Goal: Task Accomplishment & Management: Manage account settings

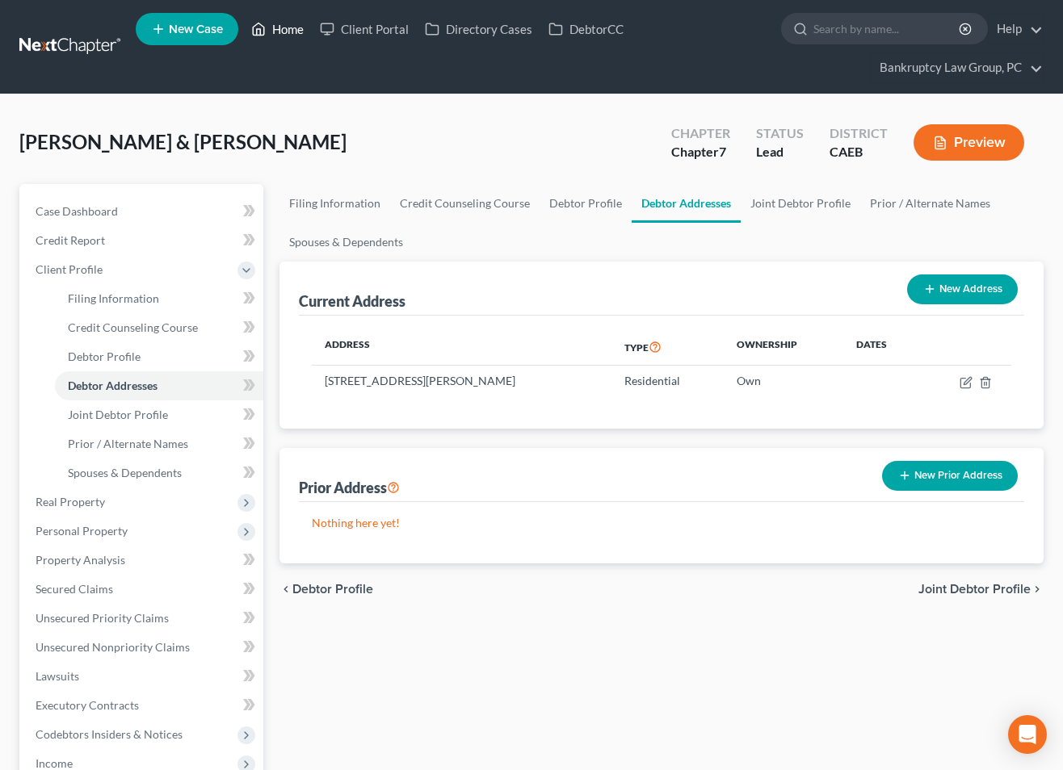
drag, startPoint x: 288, startPoint y: 28, endPoint x: 295, endPoint y: 43, distance: 16.3
click at [288, 28] on link "Home" at bounding box center [277, 29] width 69 height 29
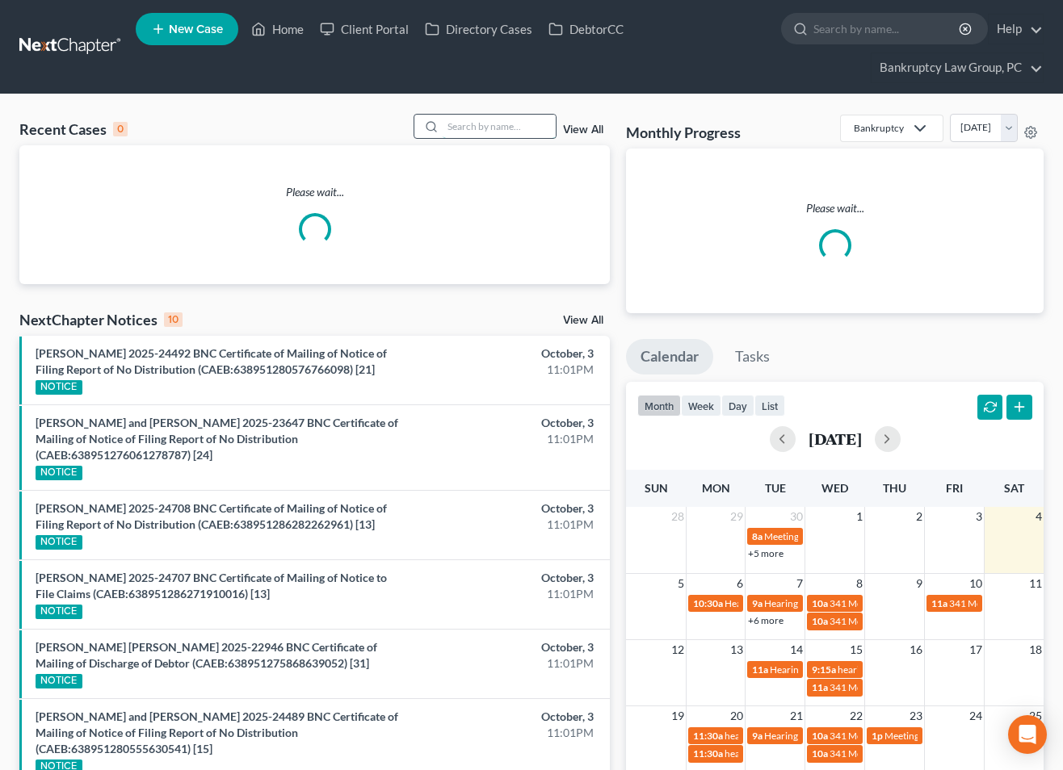
click at [485, 128] on input "search" at bounding box center [499, 126] width 113 height 23
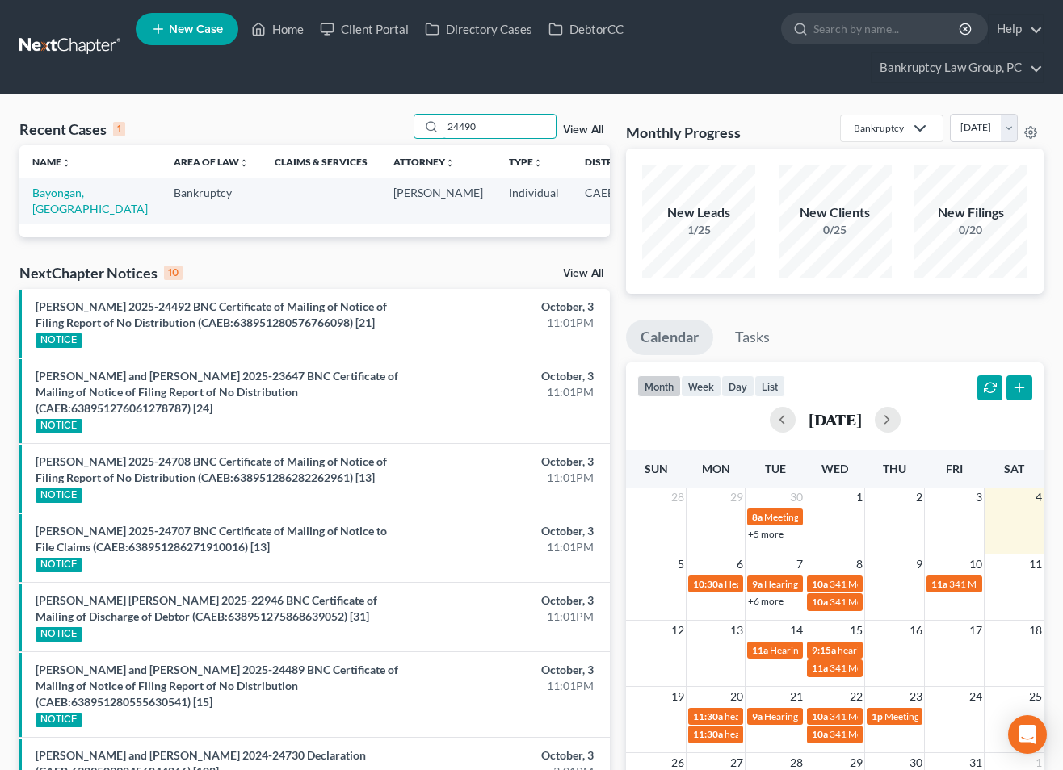
type input "24490"
click at [51, 201] on td "Bayongan, Lemura" at bounding box center [89, 201] width 141 height 46
click at [48, 208] on link "Bayongan, Lemura" at bounding box center [89, 201] width 115 height 30
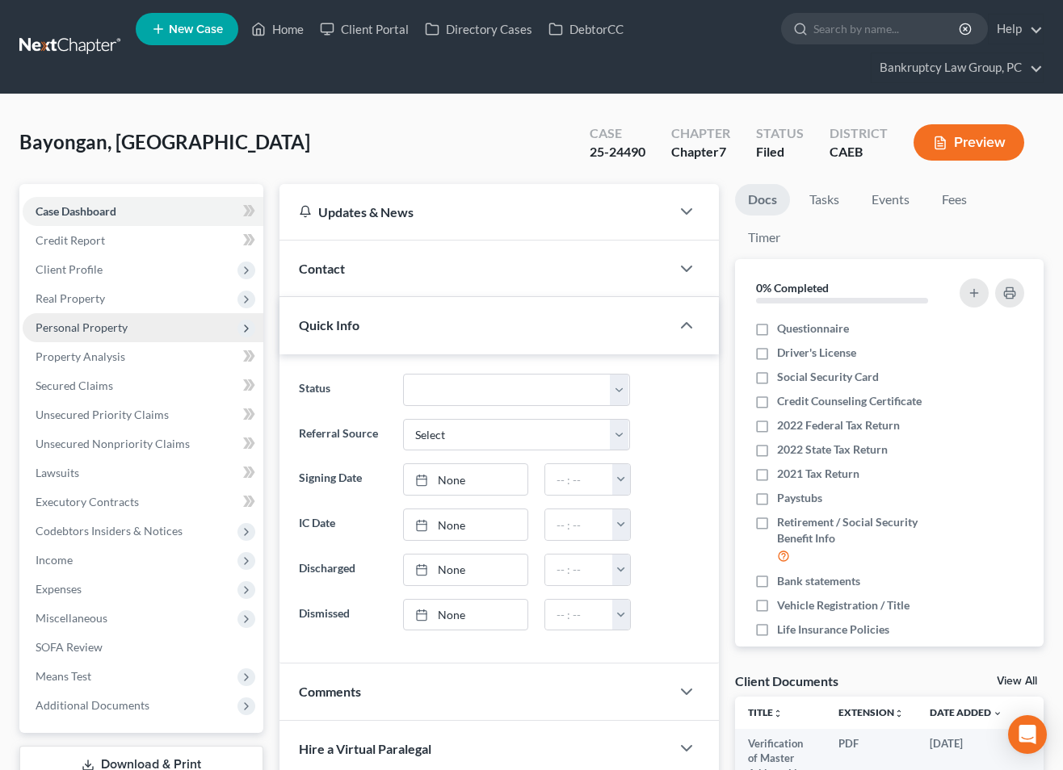
drag, startPoint x: 69, startPoint y: 318, endPoint x: 75, endPoint y: 330, distance: 13.7
click at [69, 319] on span "Personal Property" at bounding box center [143, 327] width 241 height 29
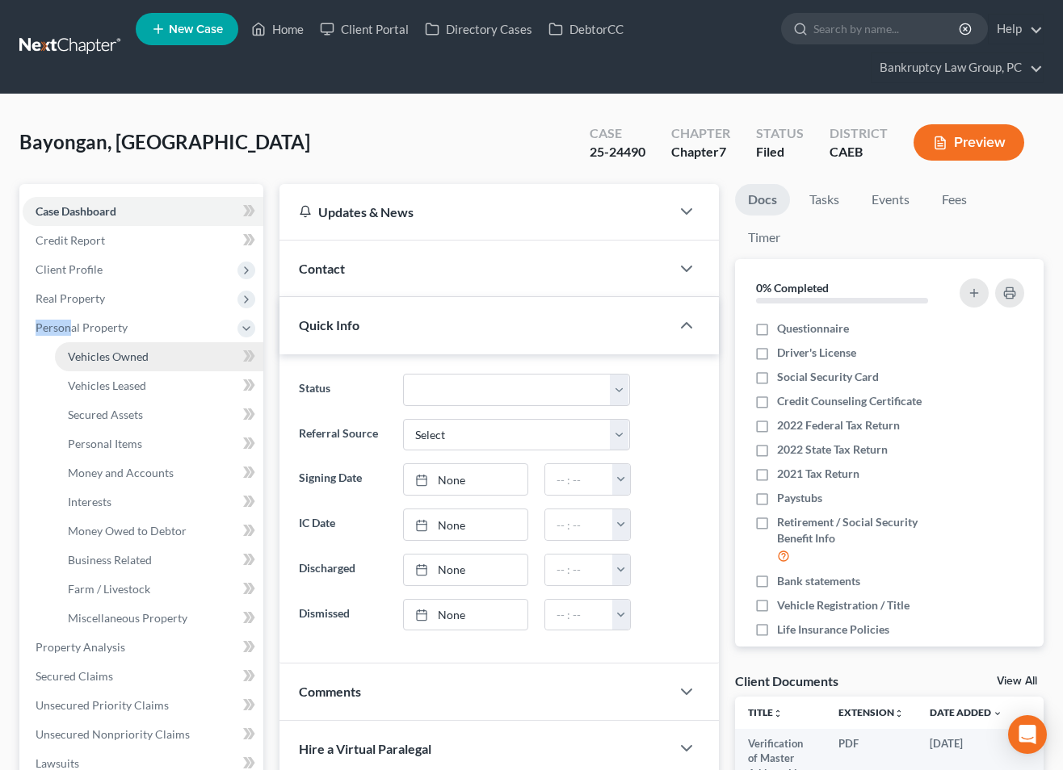
click at [98, 353] on span "Vehicles Owned" at bounding box center [108, 357] width 81 height 14
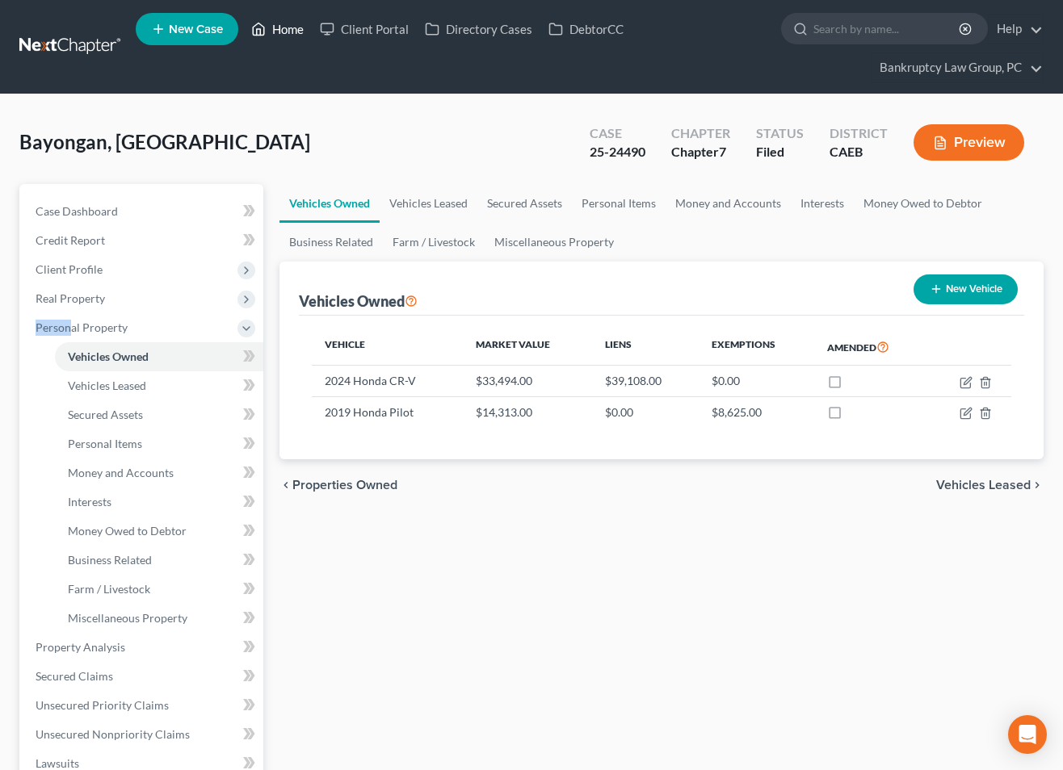
drag, startPoint x: 284, startPoint y: 29, endPoint x: 338, endPoint y: 71, distance: 68.5
click at [285, 30] on link "Home" at bounding box center [277, 29] width 69 height 29
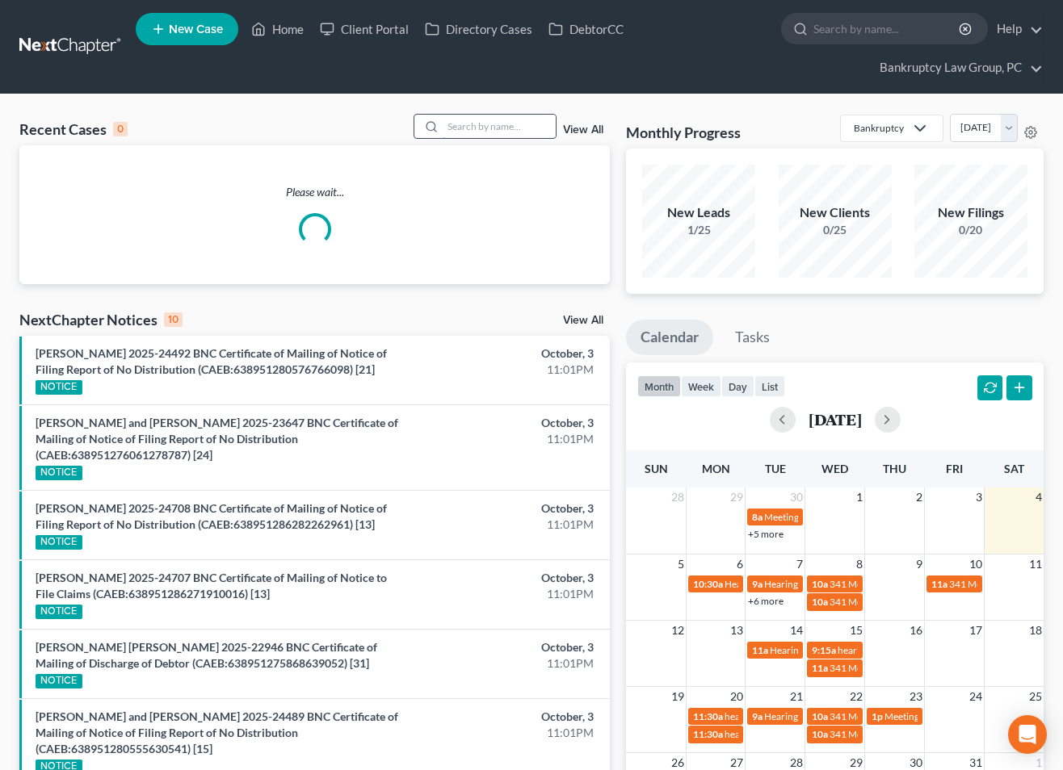
click at [493, 135] on input "search" at bounding box center [499, 126] width 113 height 23
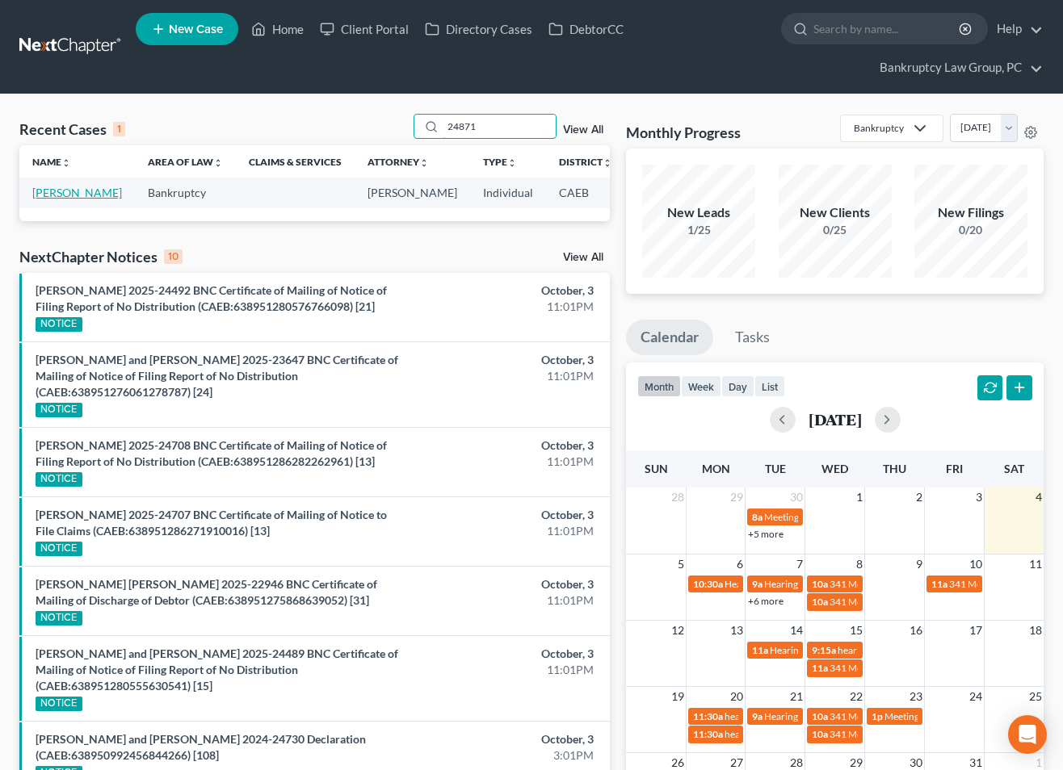
type input "24871"
click at [44, 199] on link "Polk-DeVuyst, Velma" at bounding box center [77, 193] width 90 height 14
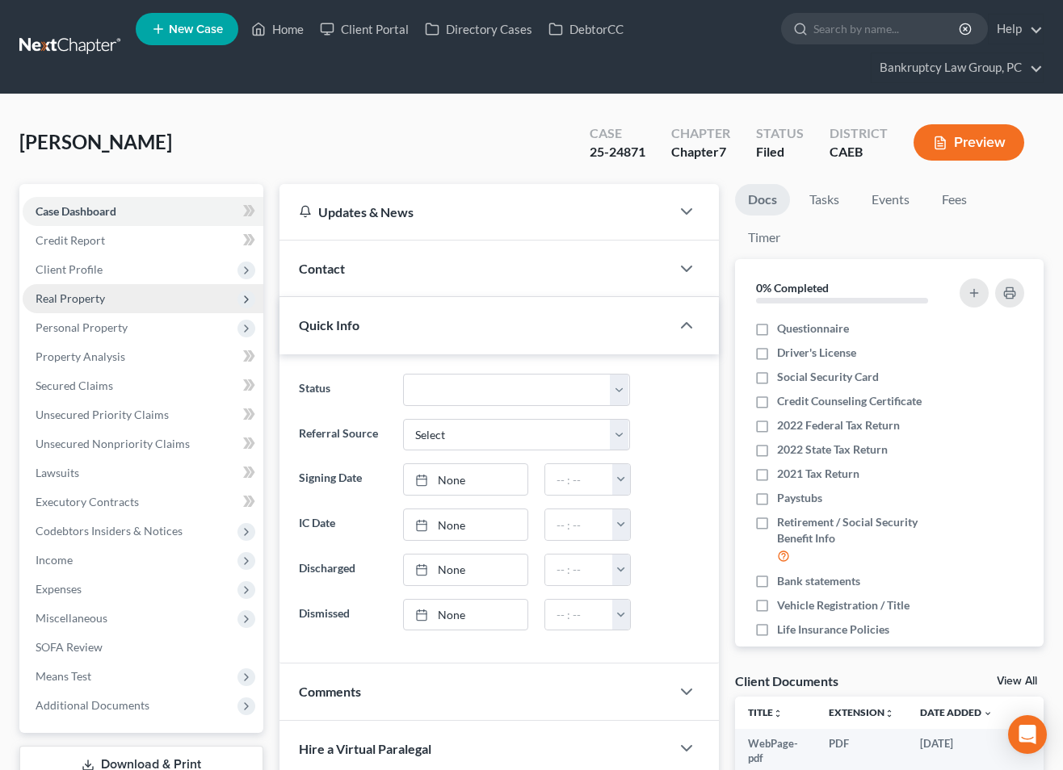
click at [69, 306] on span "Real Property" at bounding box center [143, 298] width 241 height 29
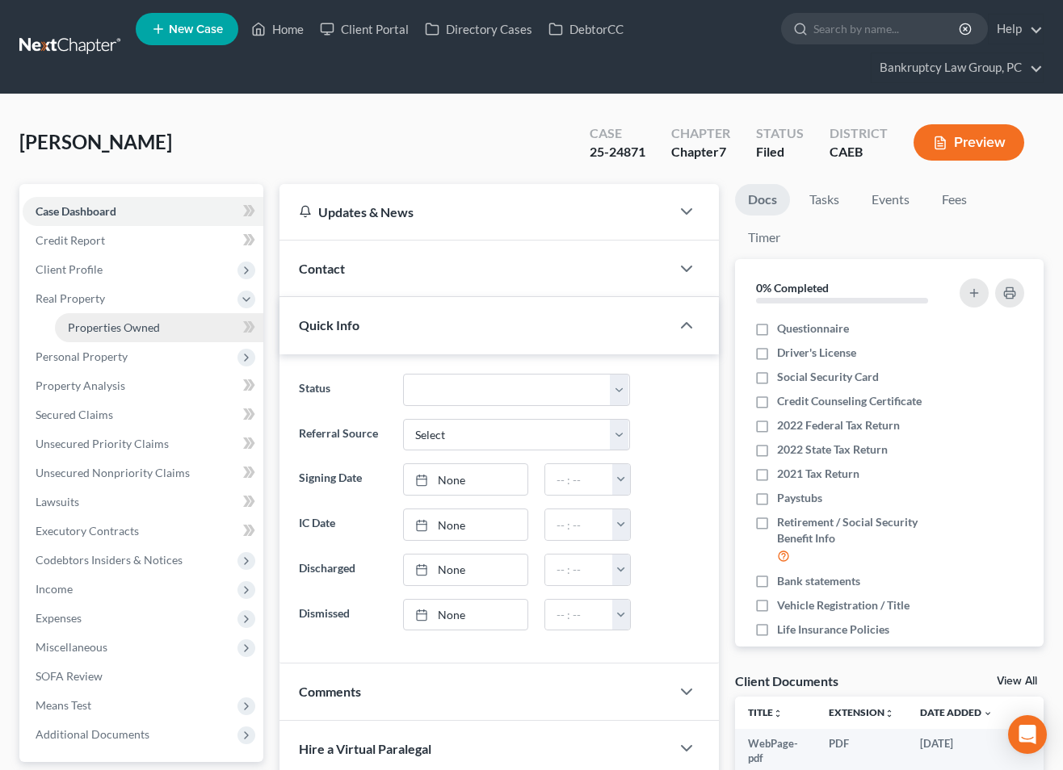
click at [84, 325] on span "Properties Owned" at bounding box center [114, 328] width 92 height 14
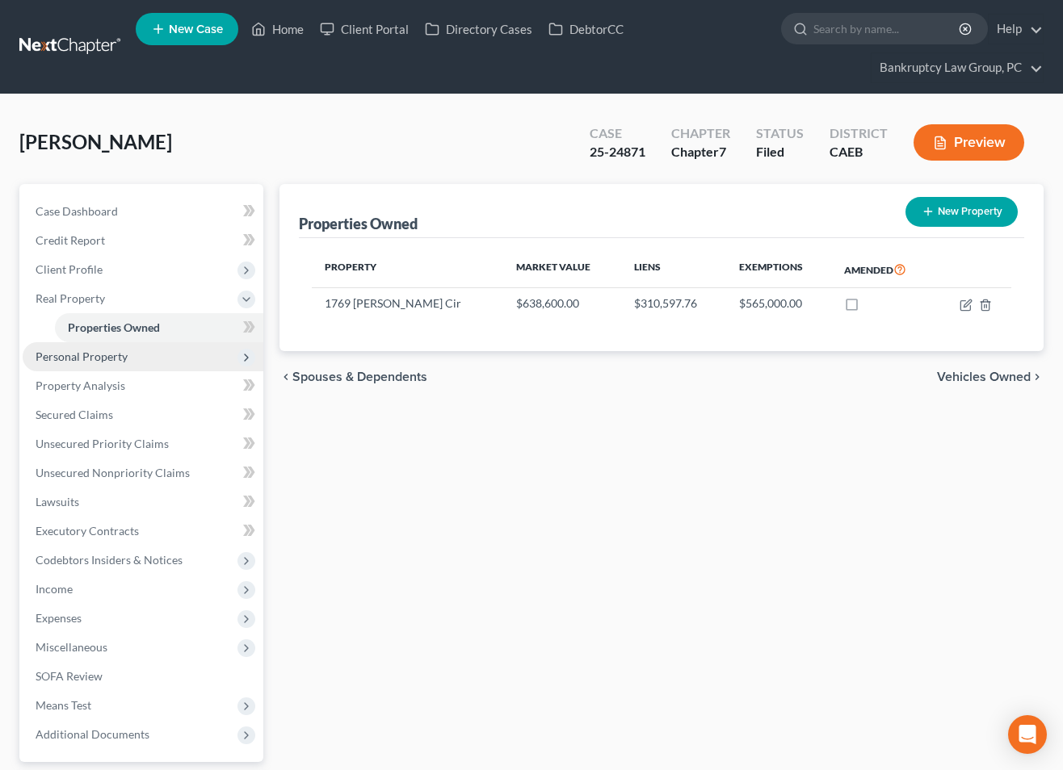
click at [84, 358] on span "Personal Property" at bounding box center [82, 357] width 92 height 14
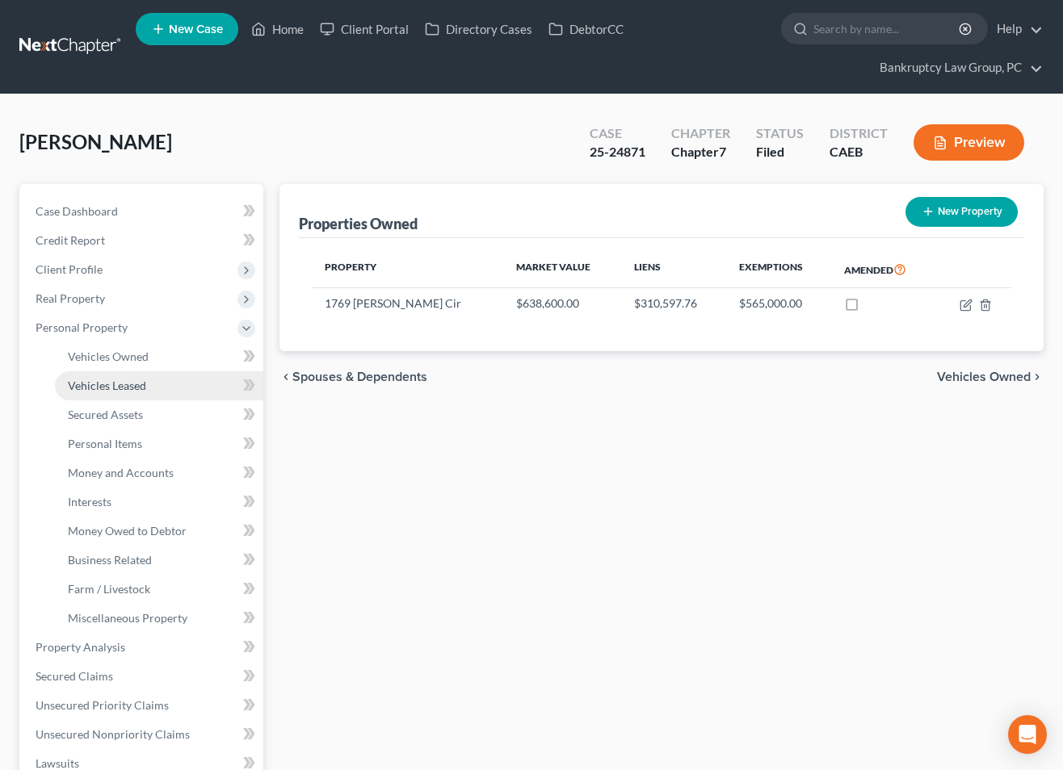
click at [95, 380] on span "Vehicles Leased" at bounding box center [107, 386] width 78 height 14
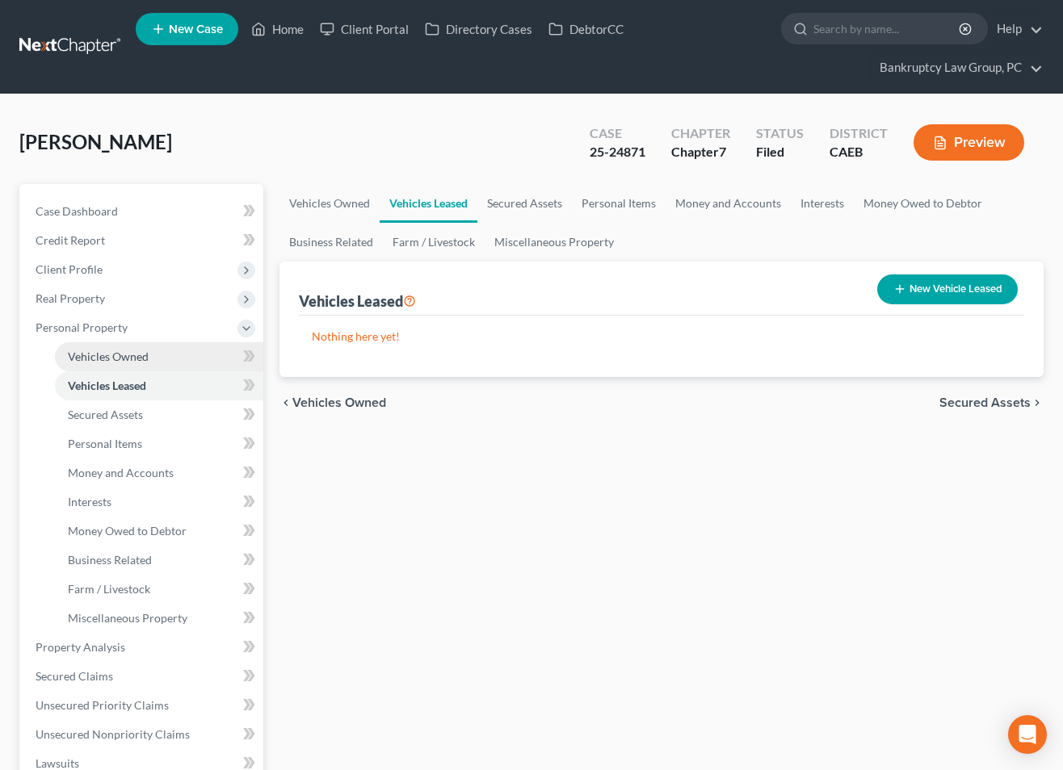
click at [86, 355] on span "Vehicles Owned" at bounding box center [108, 357] width 81 height 14
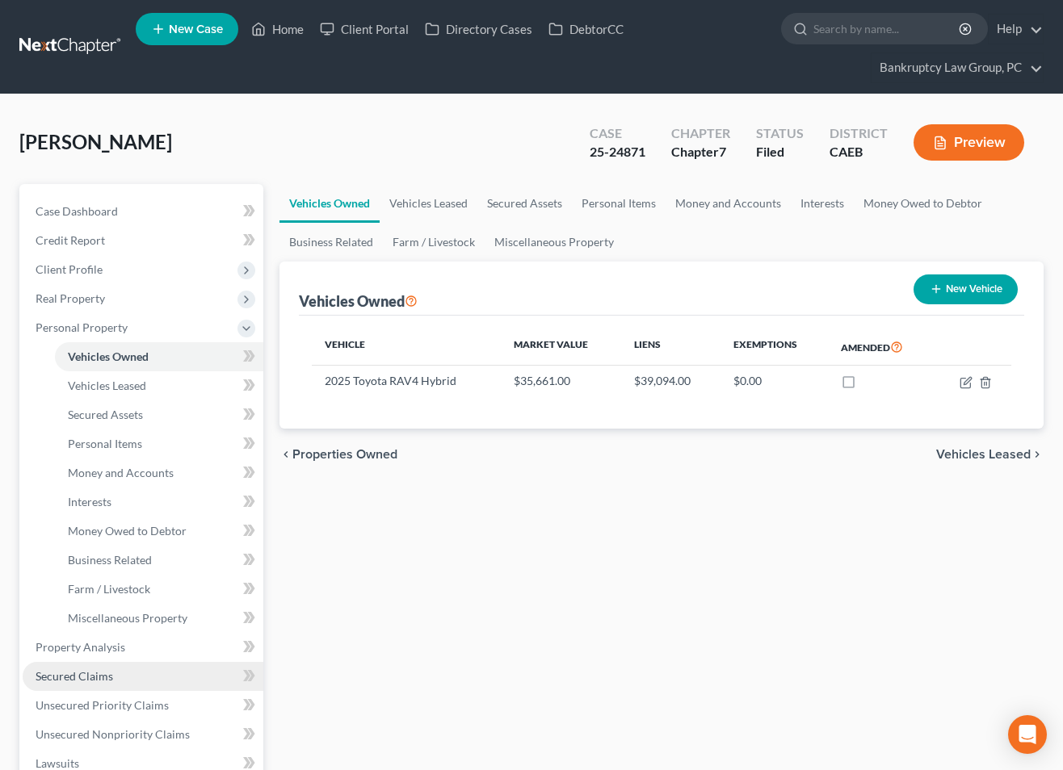
click at [109, 674] on span "Secured Claims" at bounding box center [75, 677] width 78 height 14
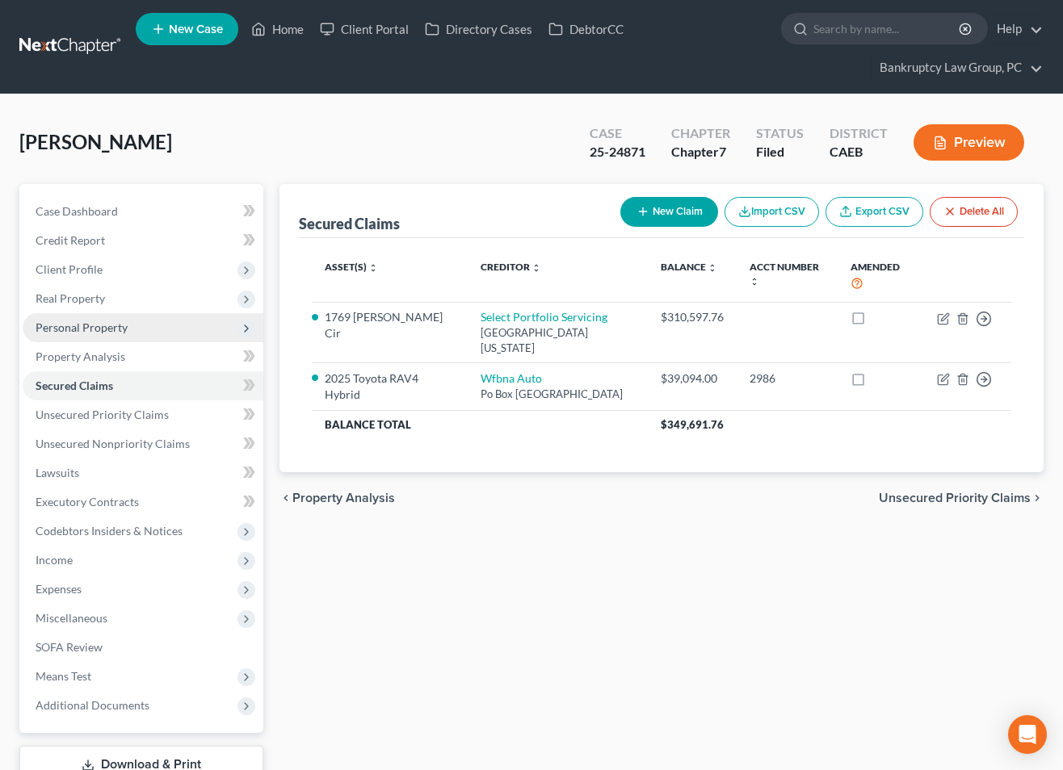
click at [73, 322] on span "Personal Property" at bounding box center [82, 328] width 92 height 14
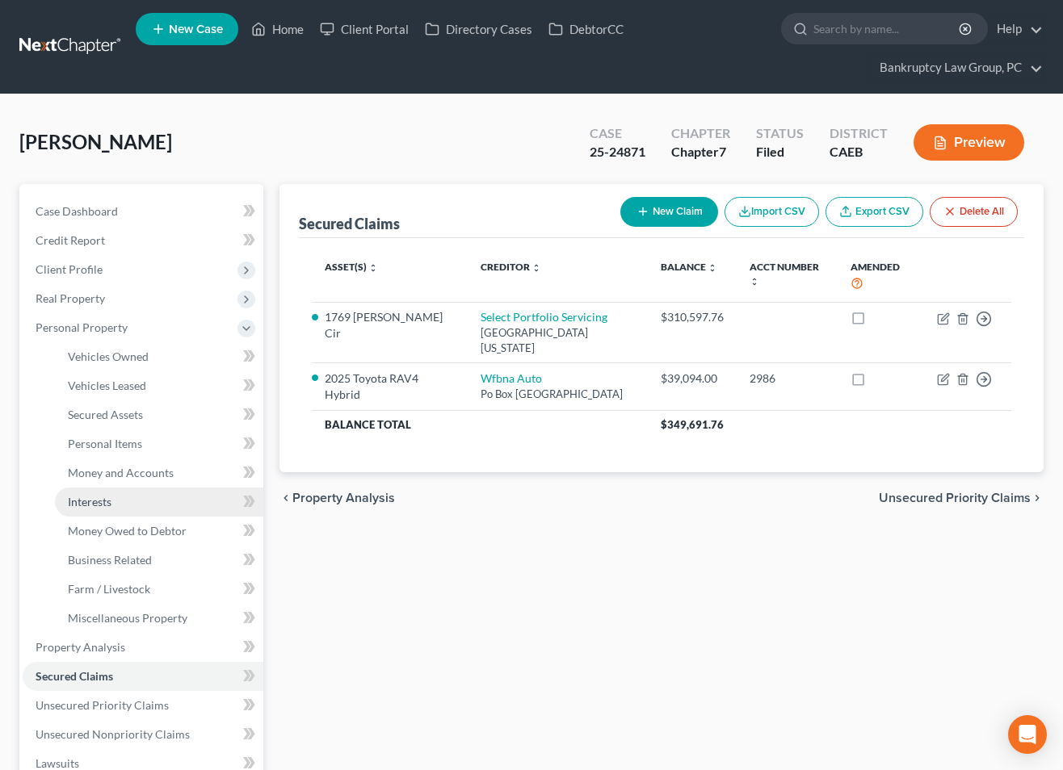
click at [109, 501] on span "Interests" at bounding box center [90, 502] width 44 height 14
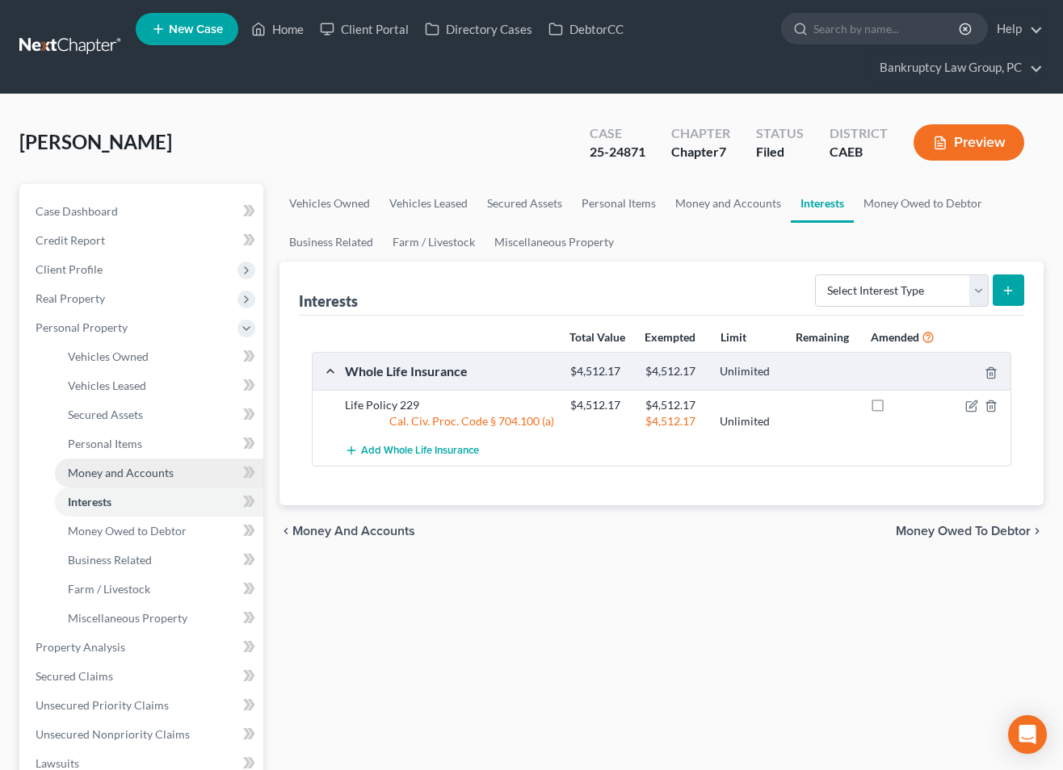
click at [141, 471] on span "Money and Accounts" at bounding box center [121, 473] width 106 height 14
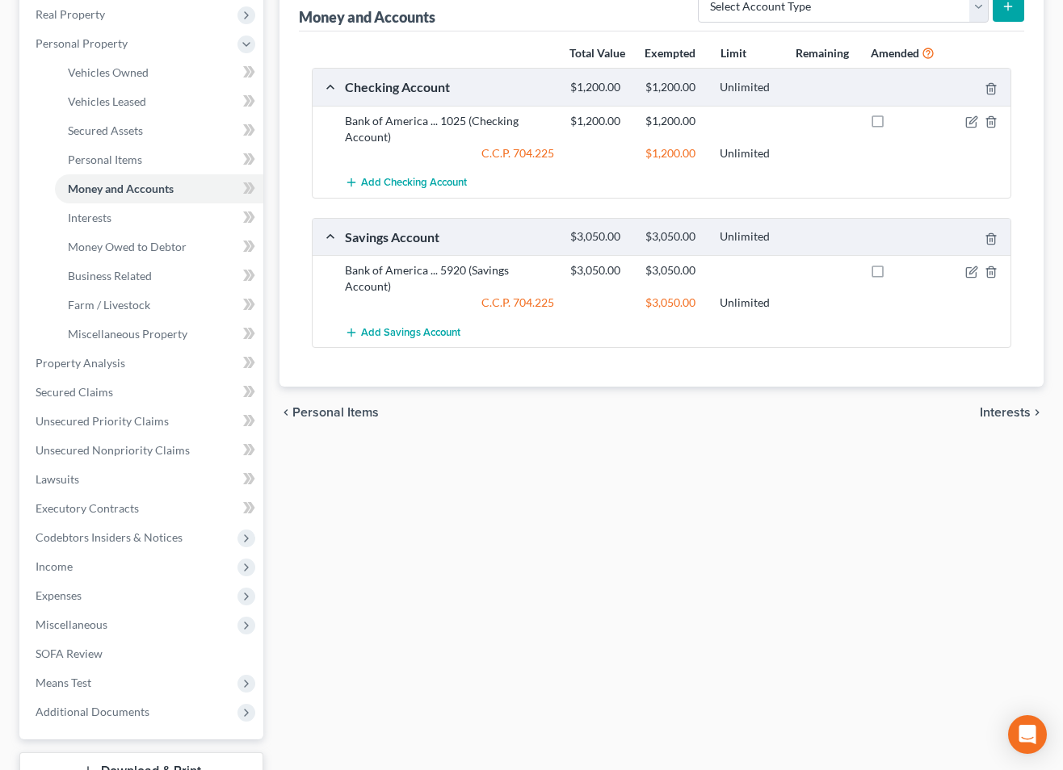
scroll to position [295, 0]
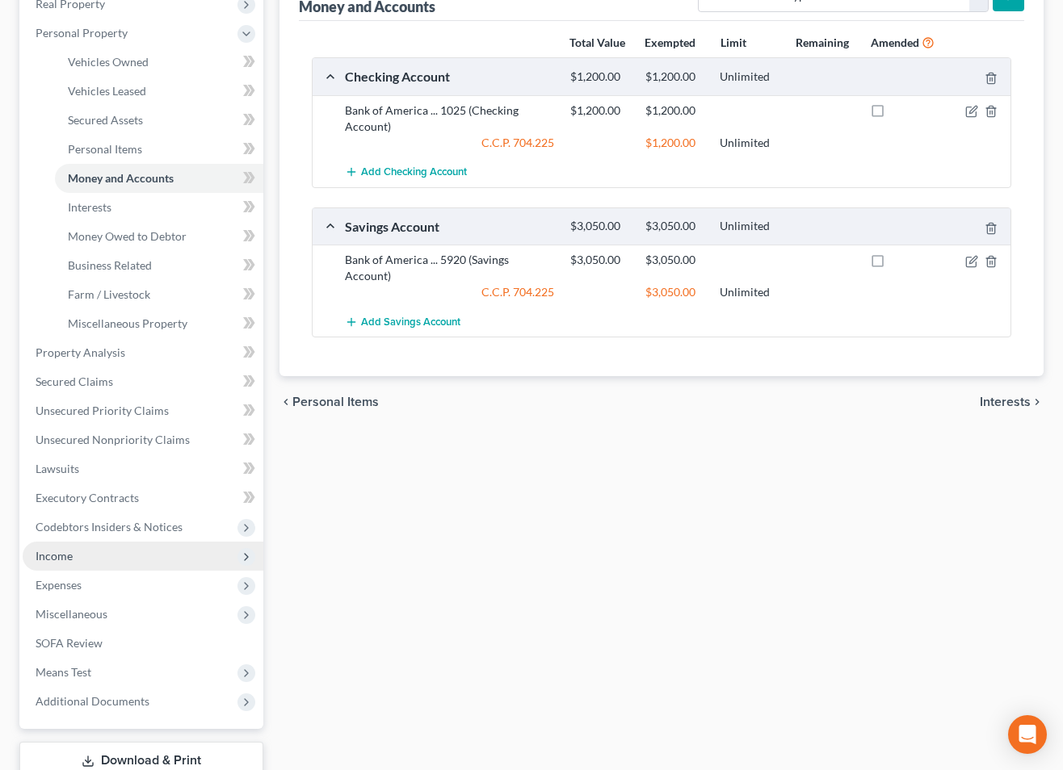
click at [60, 560] on span "Income" at bounding box center [54, 556] width 37 height 14
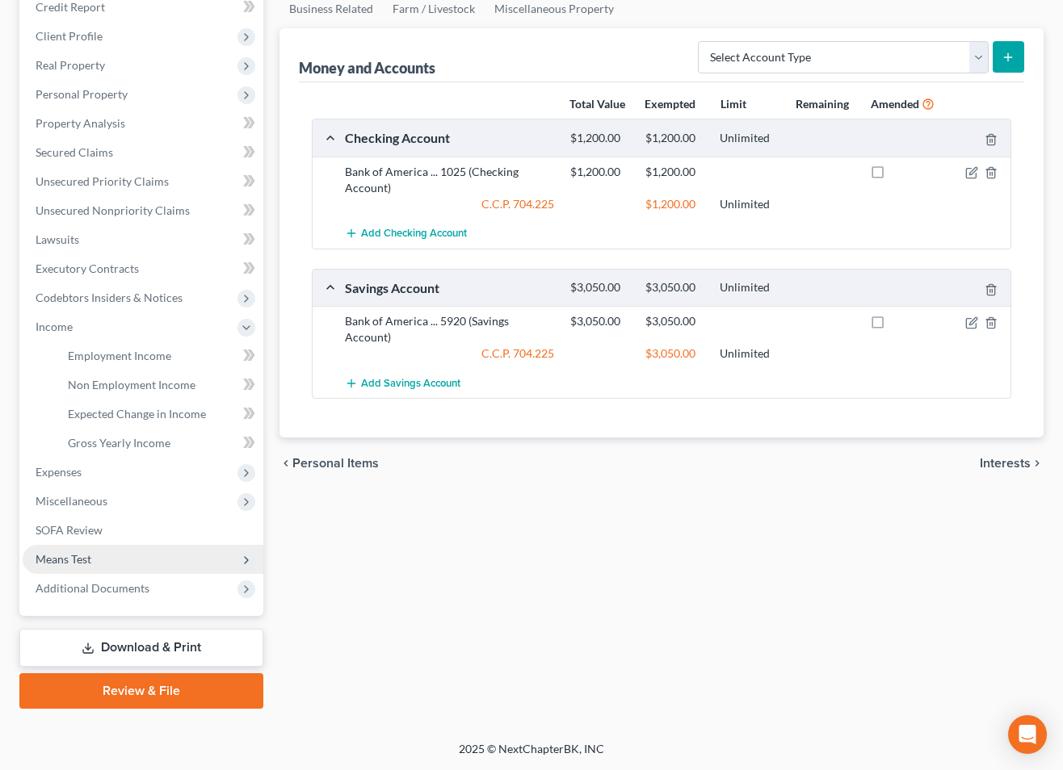
scroll to position [232, 0]
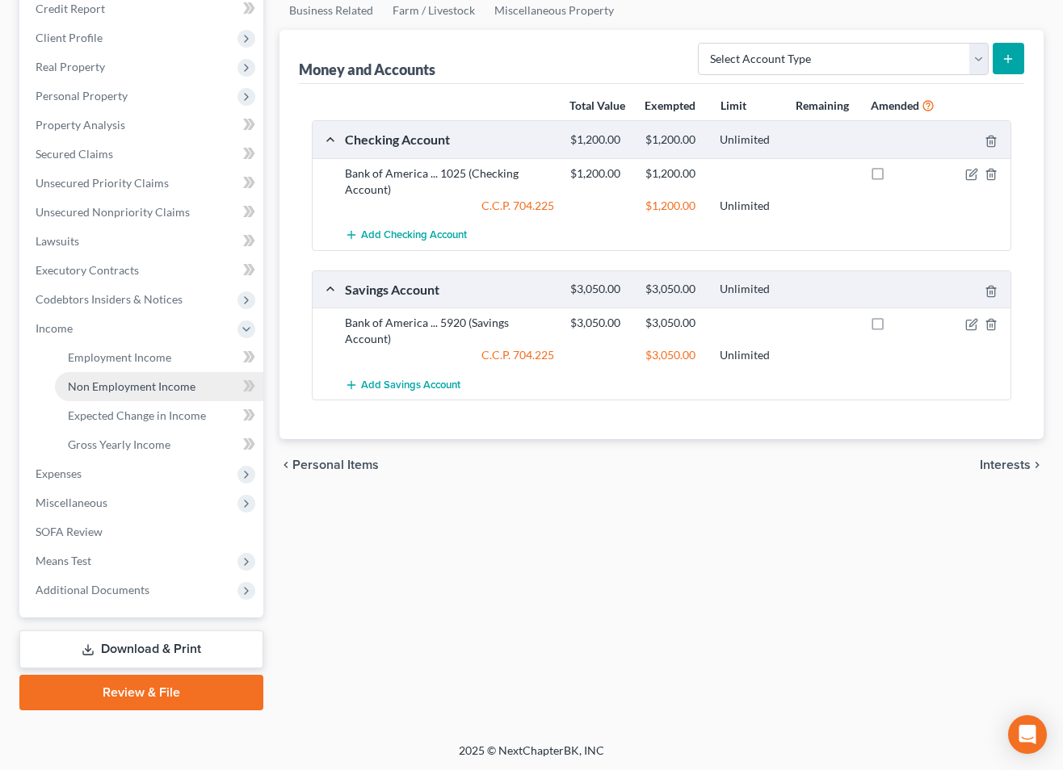
click at [115, 377] on link "Non Employment Income" at bounding box center [159, 386] width 208 height 29
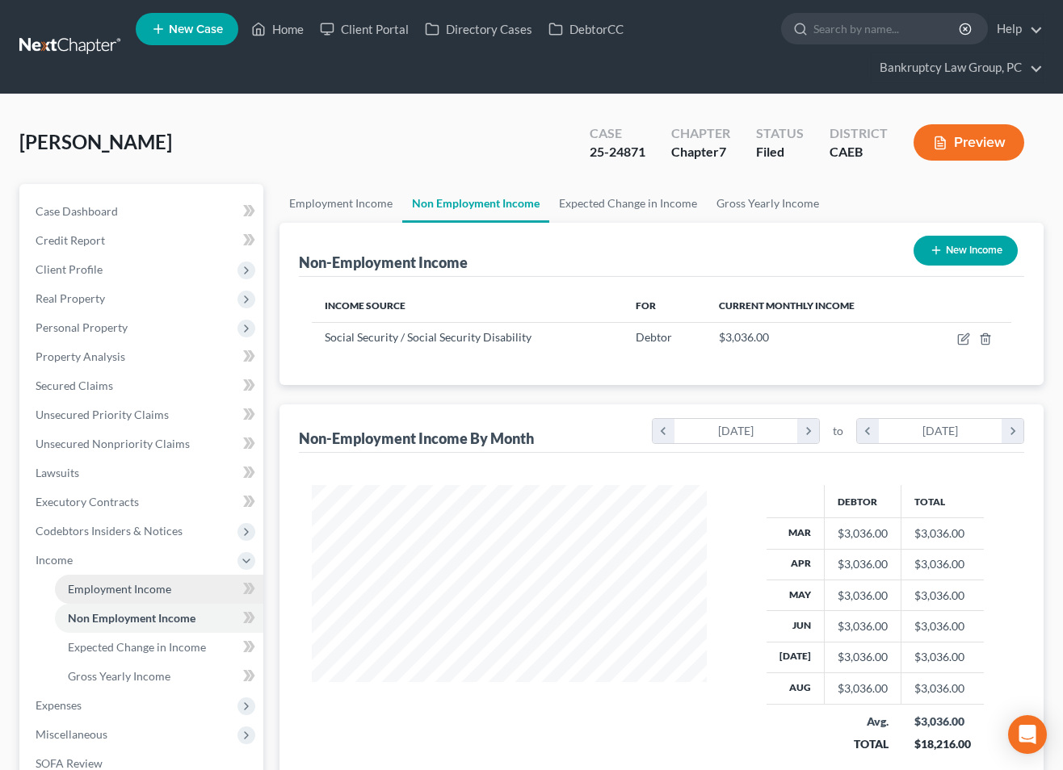
scroll to position [289, 426]
click at [130, 598] on link "Employment Income" at bounding box center [159, 589] width 208 height 29
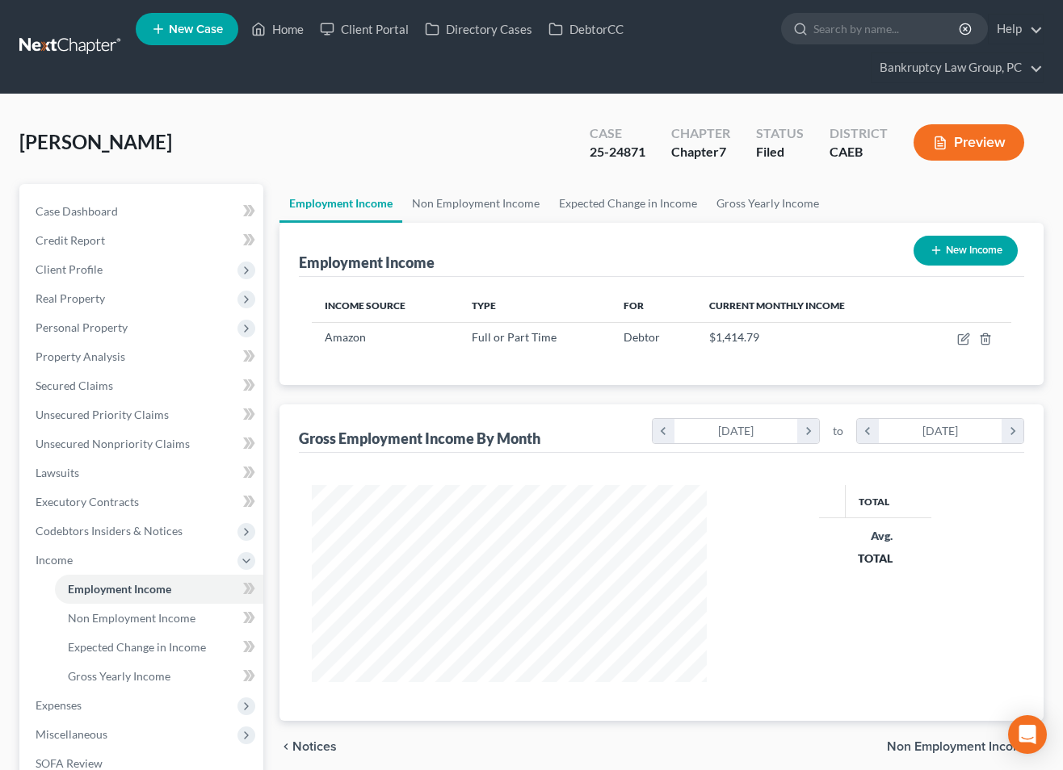
scroll to position [289, 426]
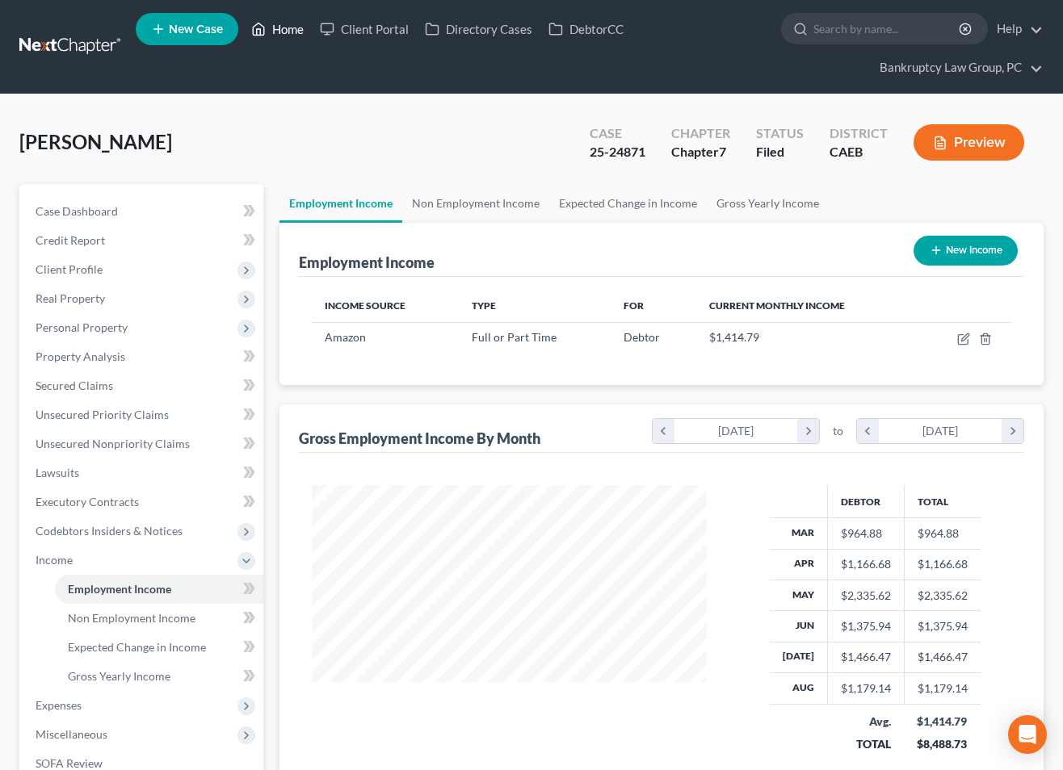
click at [287, 24] on link "Home" at bounding box center [277, 29] width 69 height 29
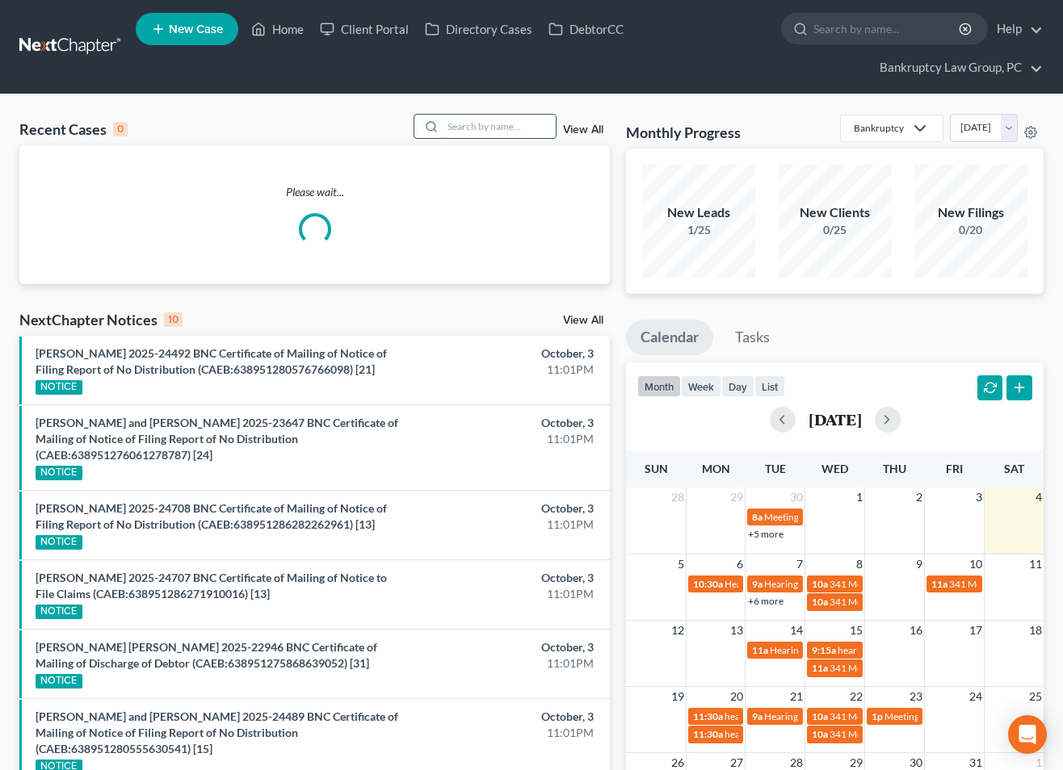
click at [504, 135] on input "search" at bounding box center [499, 126] width 113 height 23
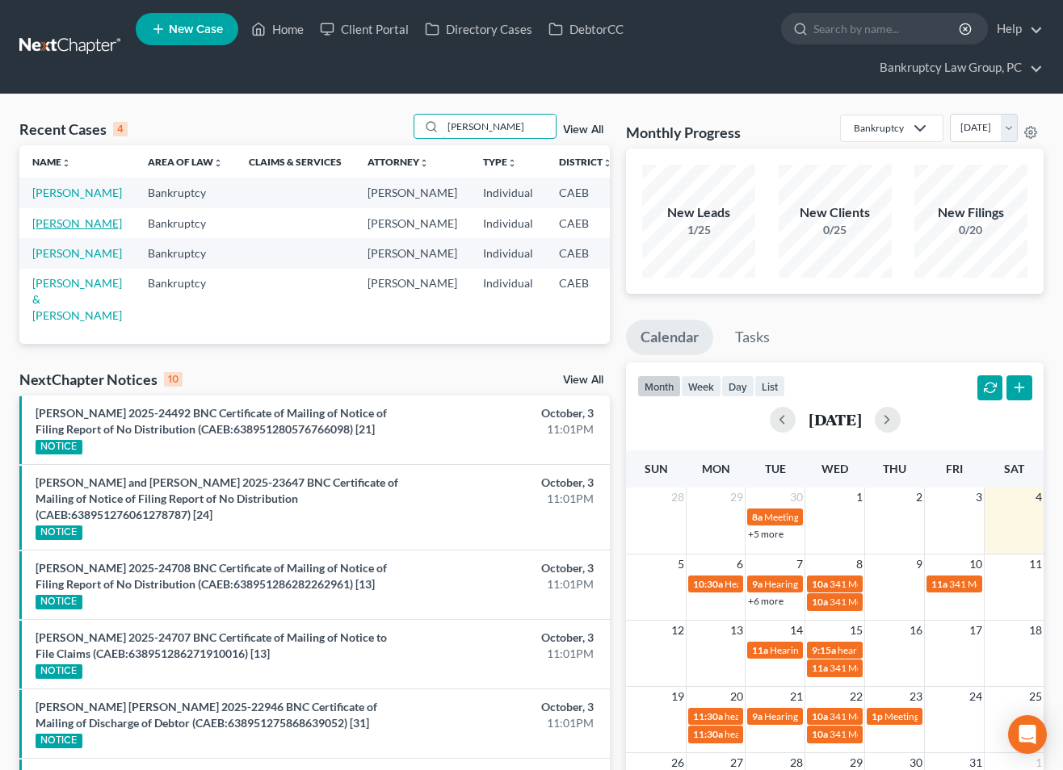
type input "ruiz"
click at [50, 230] on link "Ruiz, Jessica" at bounding box center [77, 223] width 90 height 14
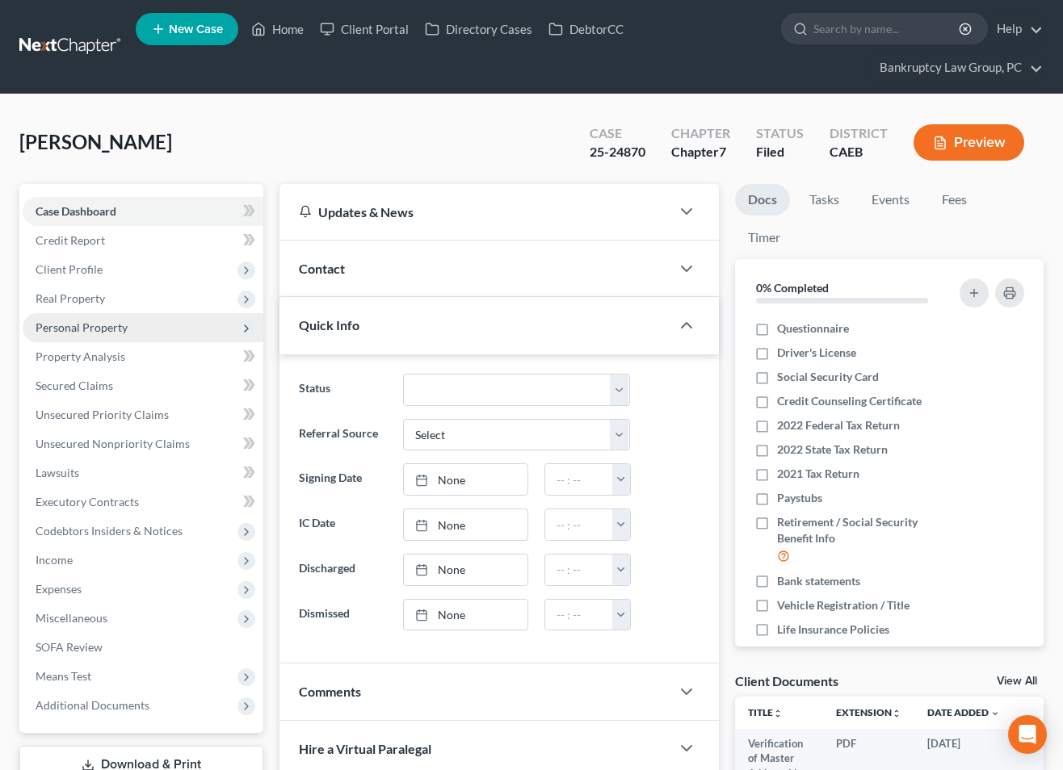
click at [90, 332] on span "Personal Property" at bounding box center [82, 328] width 92 height 14
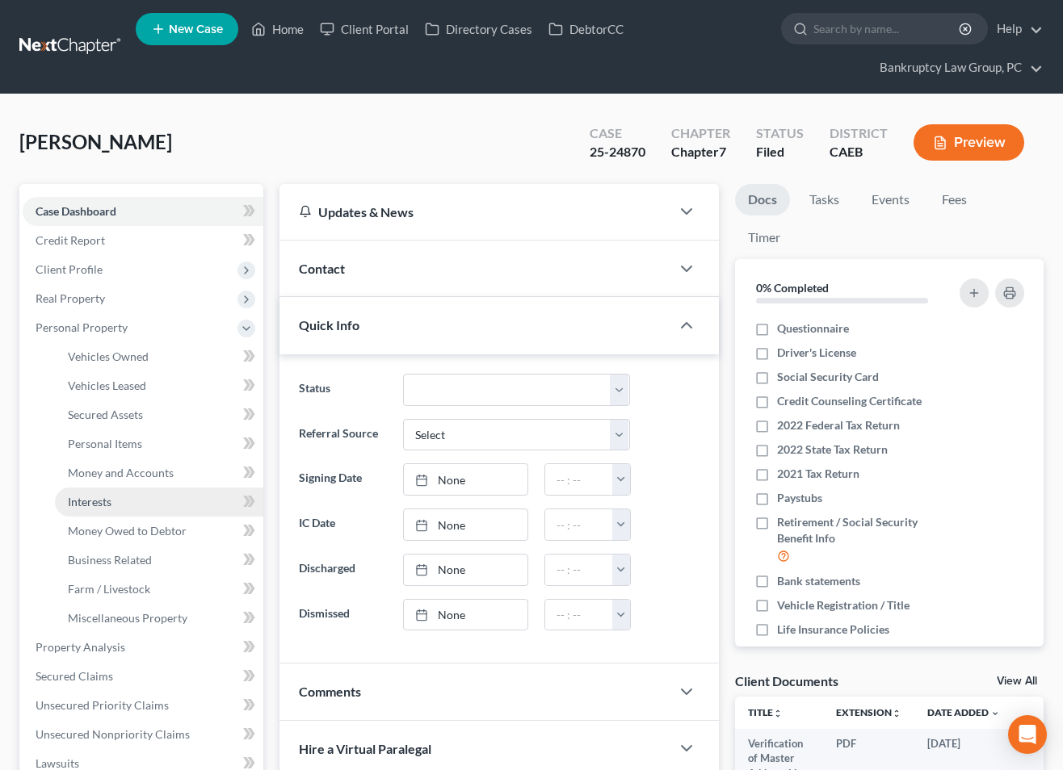
click at [90, 500] on span "Interests" at bounding box center [90, 502] width 44 height 14
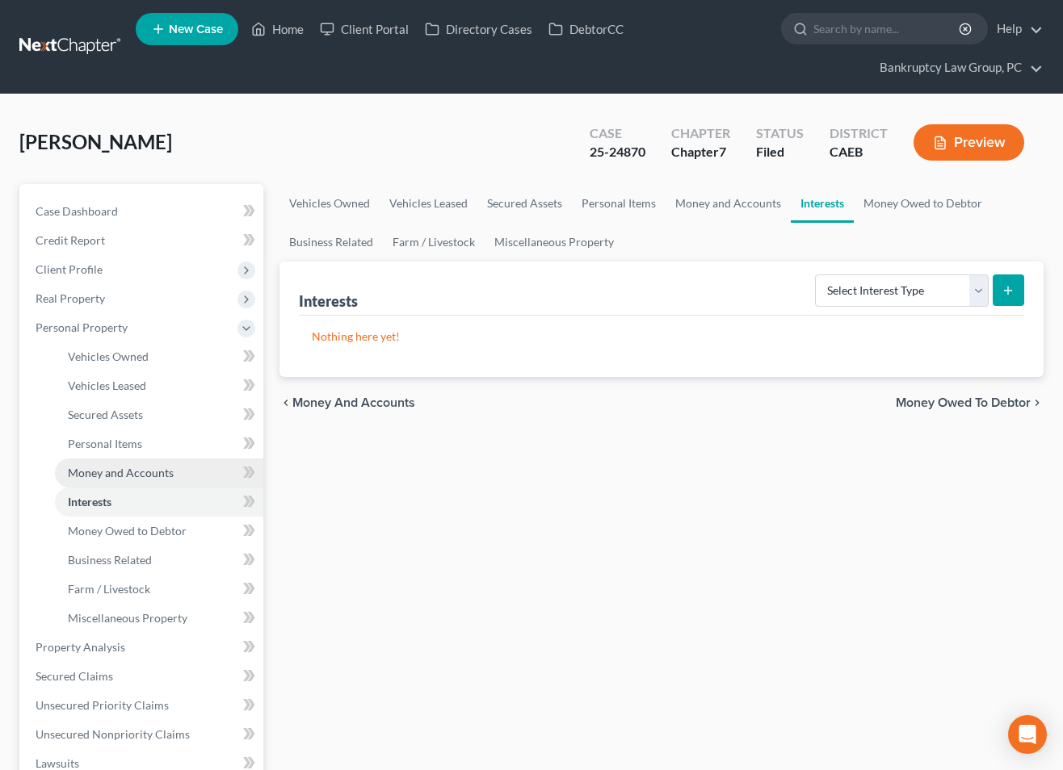
click at [93, 471] on span "Money and Accounts" at bounding box center [121, 473] width 106 height 14
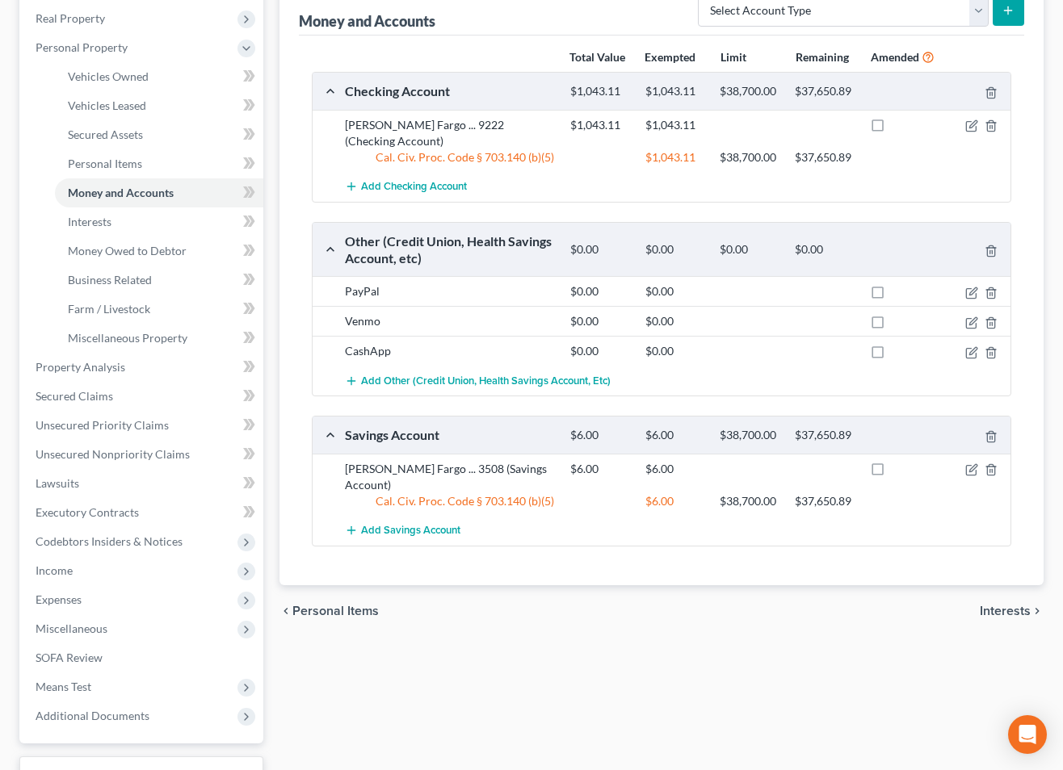
scroll to position [279, 0]
click at [61, 571] on span "Income" at bounding box center [54, 572] width 37 height 14
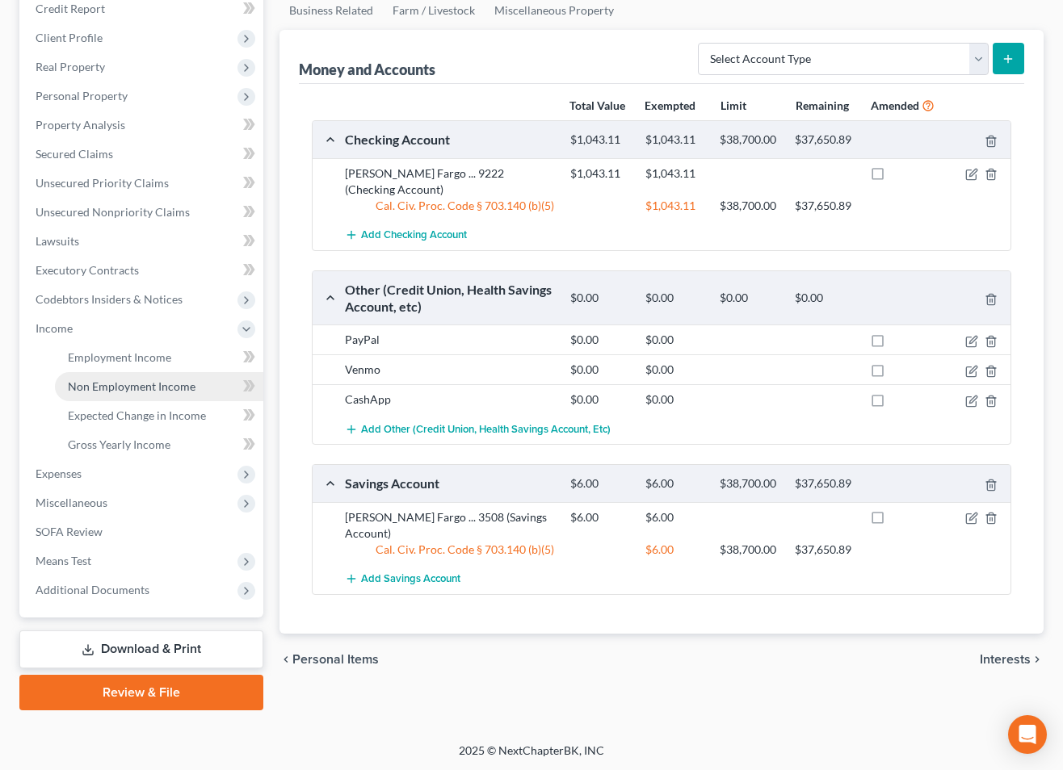
click at [105, 380] on span "Non Employment Income" at bounding box center [132, 387] width 128 height 14
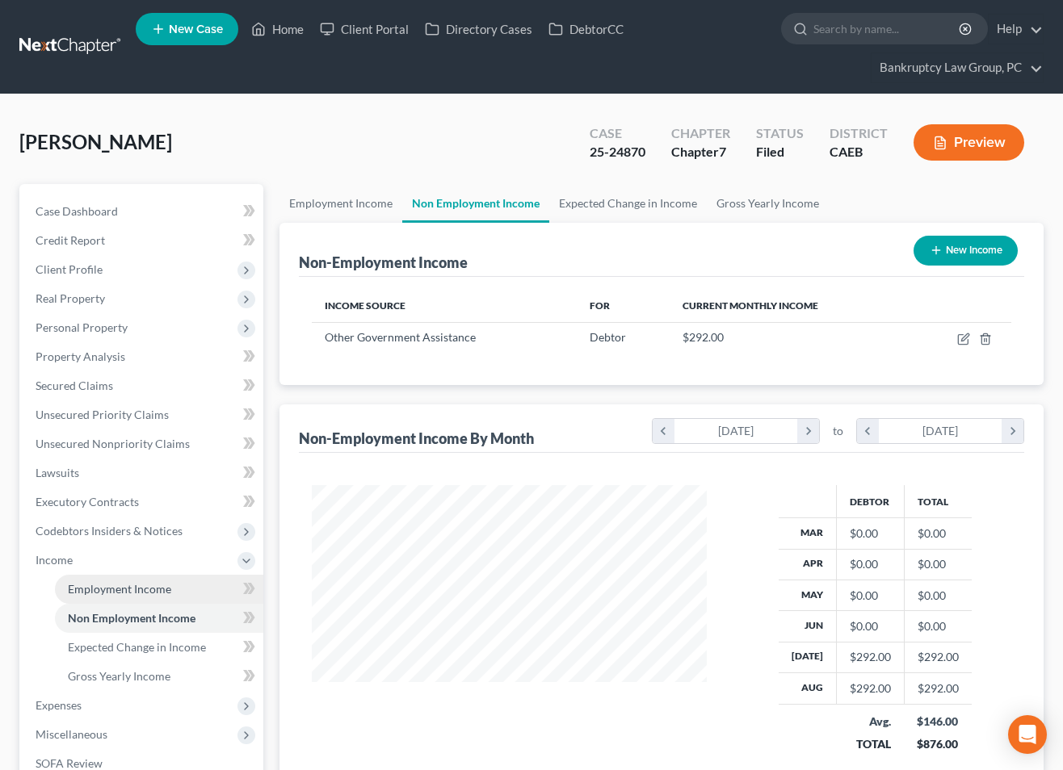
scroll to position [289, 426]
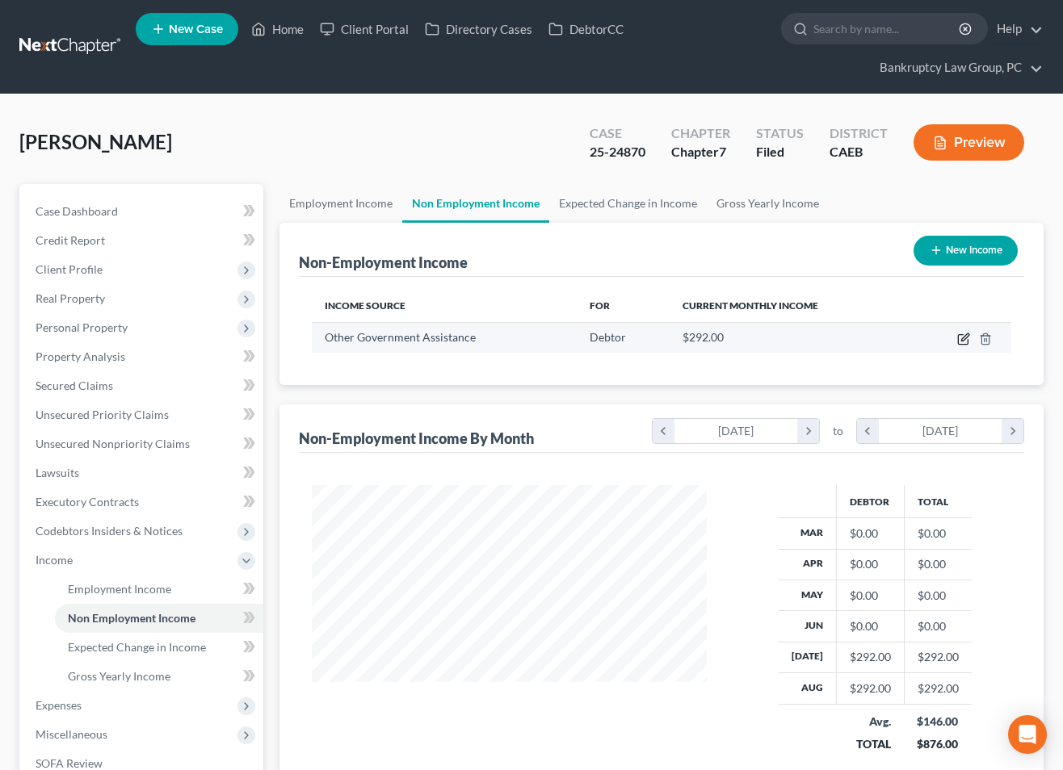
click at [961, 338] on icon "button" at bounding box center [964, 337] width 7 height 7
select select "5"
select select "0"
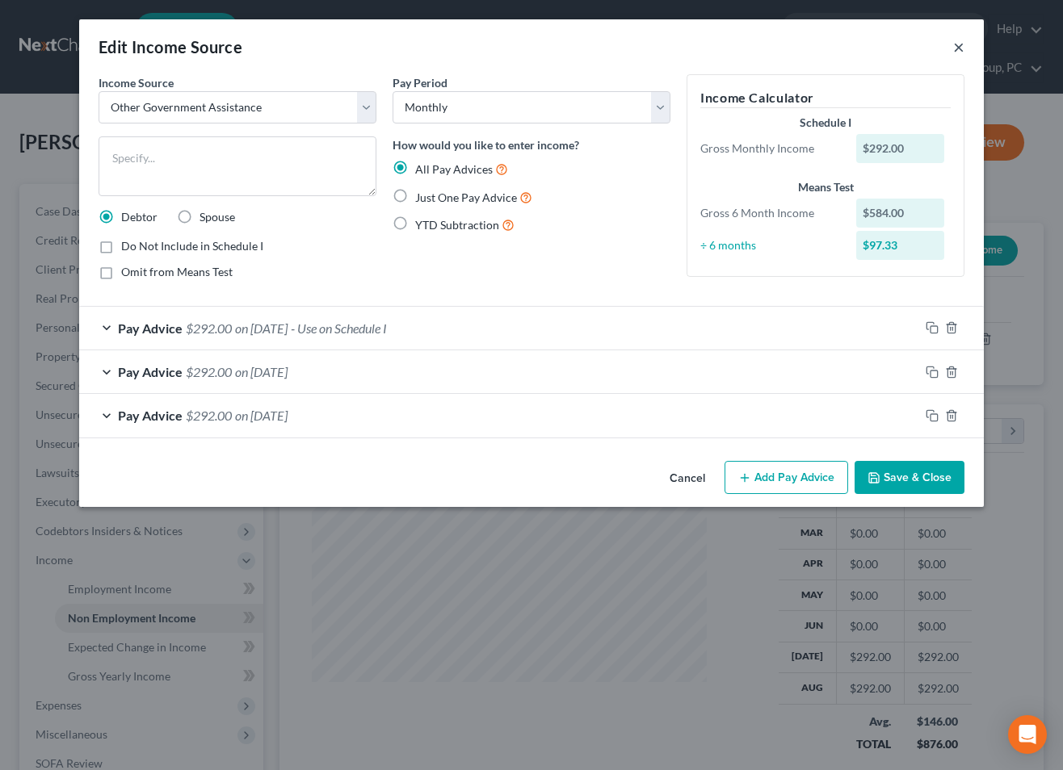
click at [956, 45] on button "×" at bounding box center [958, 46] width 11 height 19
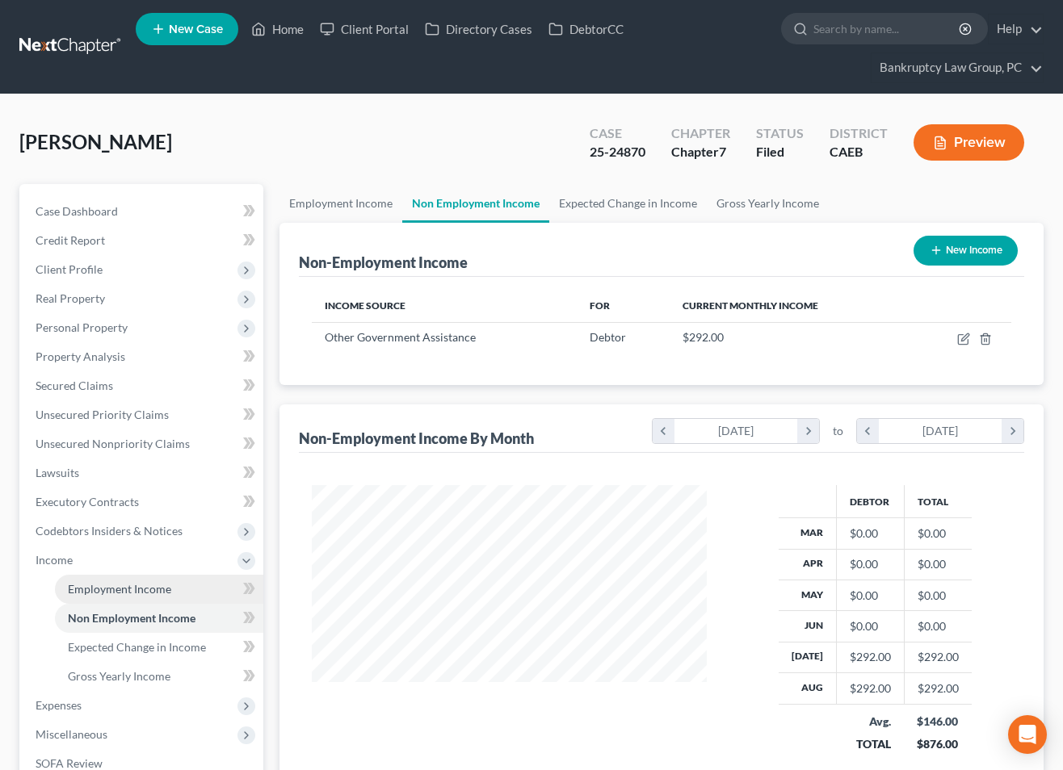
click at [126, 581] on link "Employment Income" at bounding box center [159, 589] width 208 height 29
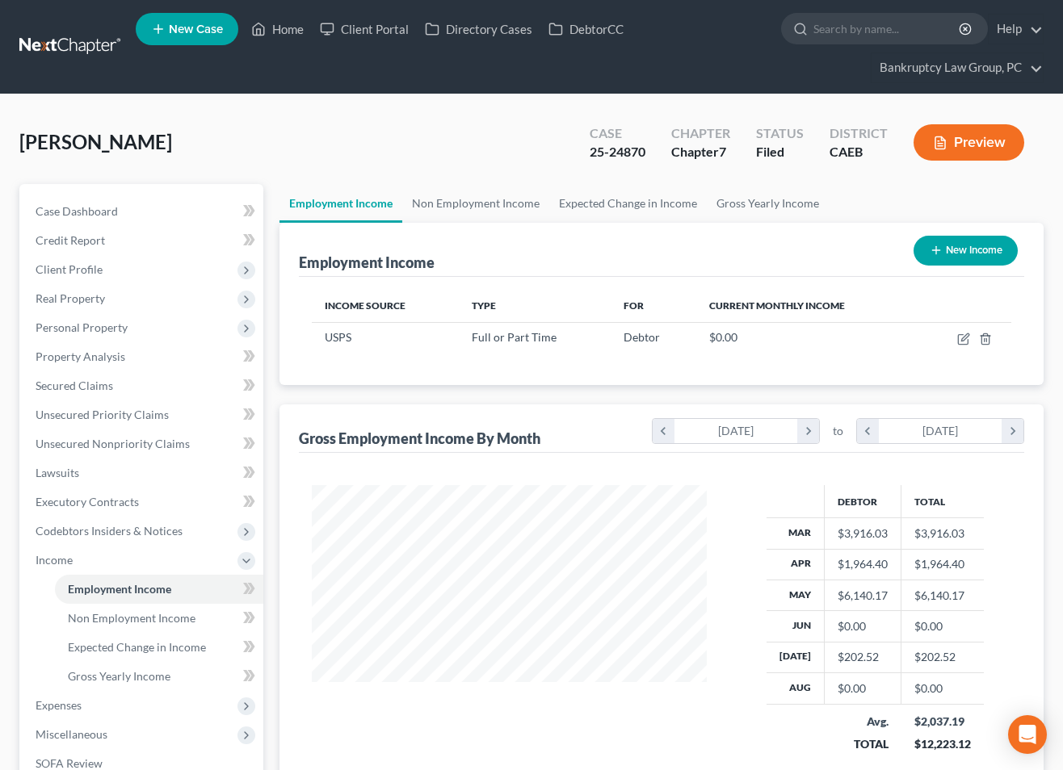
scroll to position [289, 426]
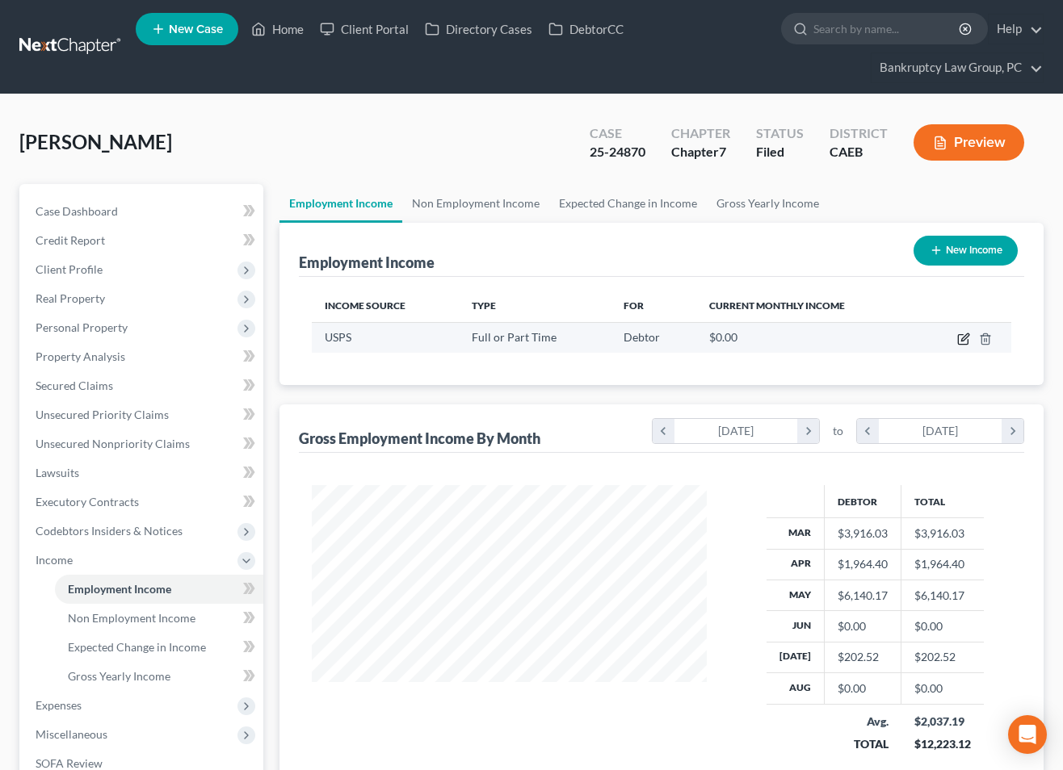
click at [963, 337] on icon "button" at bounding box center [963, 339] width 13 height 13
select select "0"
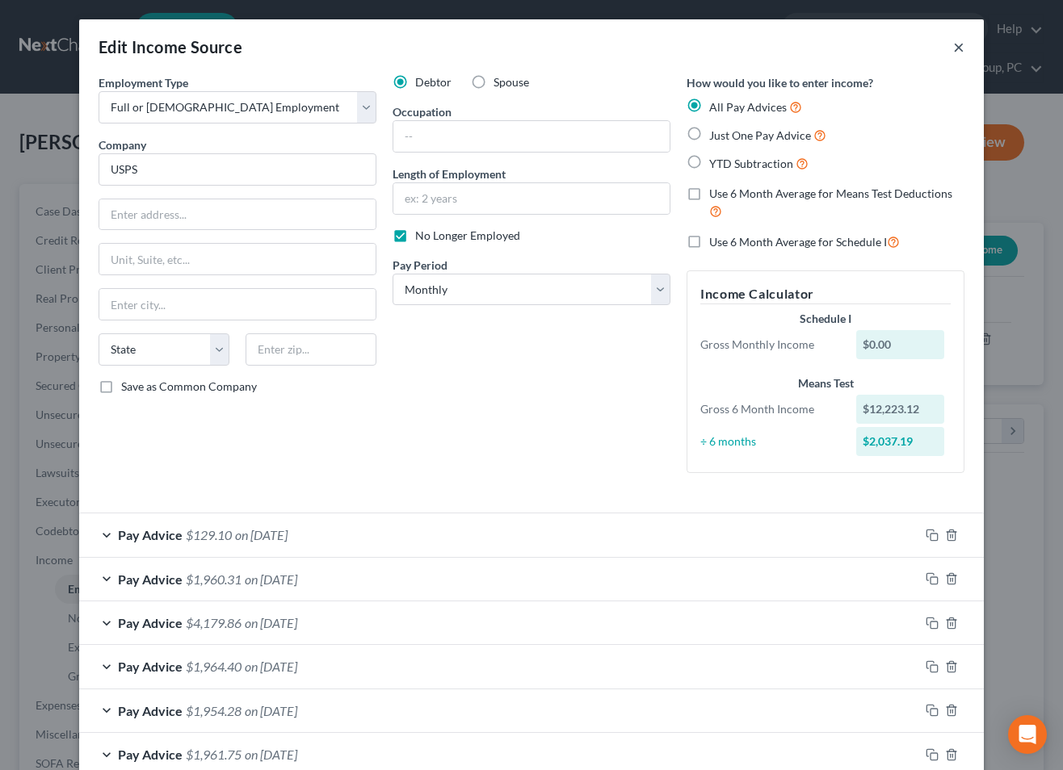
click at [959, 44] on button "×" at bounding box center [958, 46] width 11 height 19
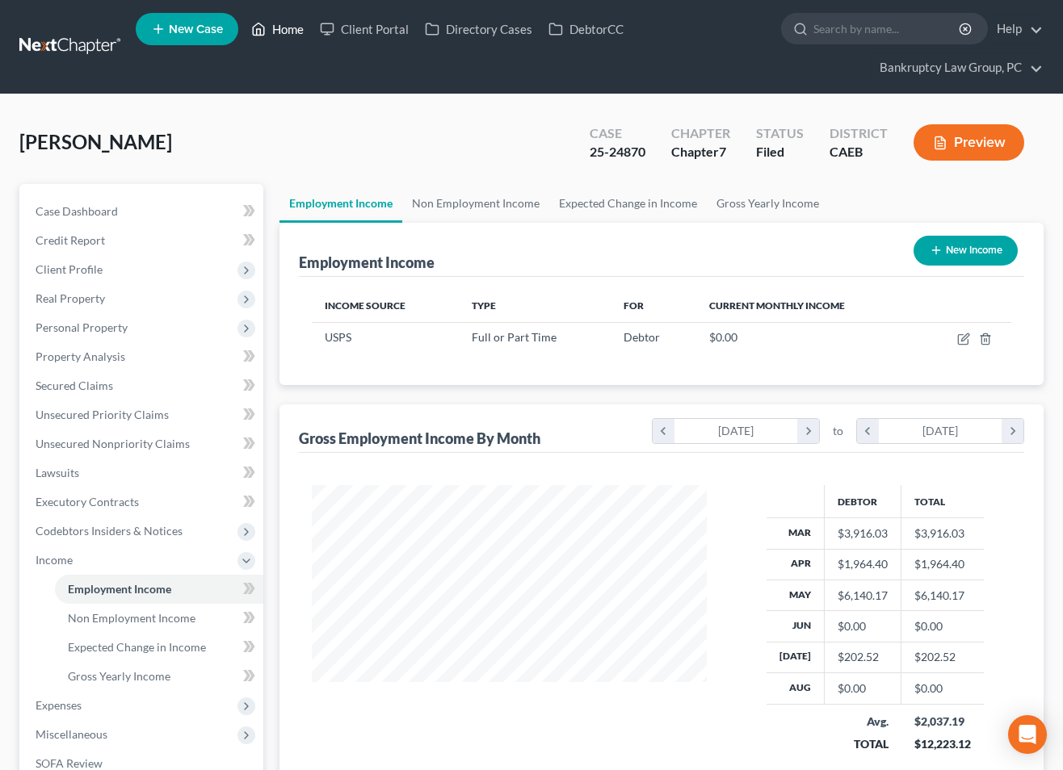
drag, startPoint x: 297, startPoint y: 34, endPoint x: 298, endPoint y: 65, distance: 30.7
click at [297, 34] on link "Home" at bounding box center [277, 29] width 69 height 29
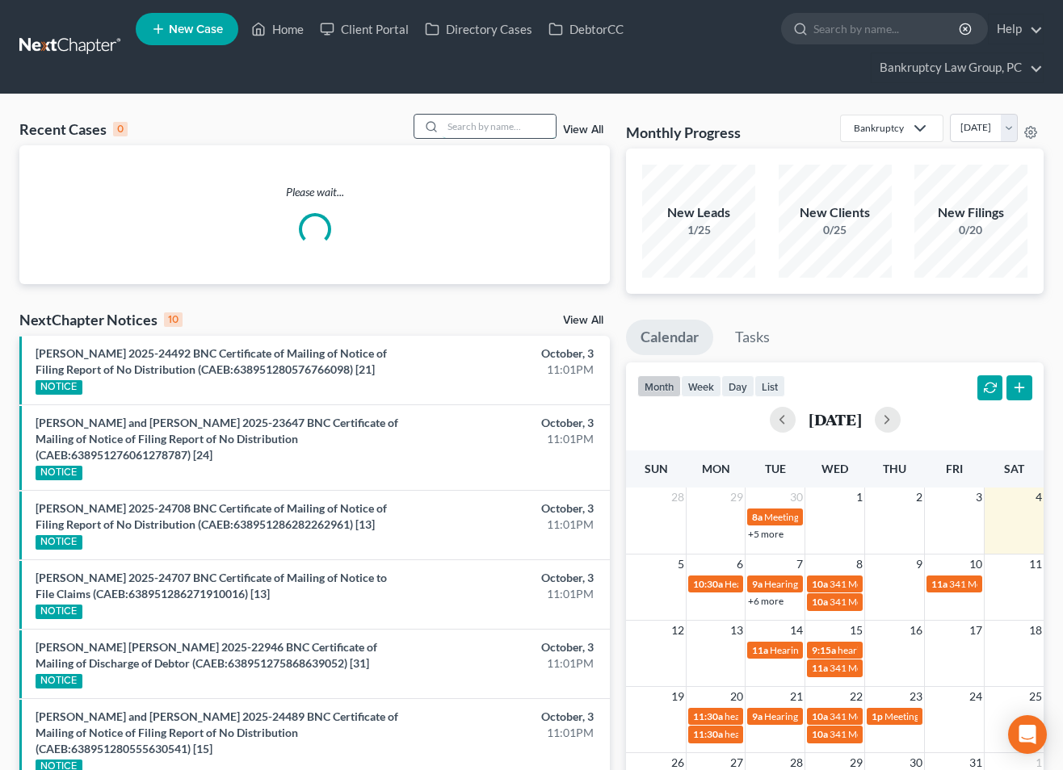
click at [464, 124] on input "search" at bounding box center [499, 126] width 113 height 23
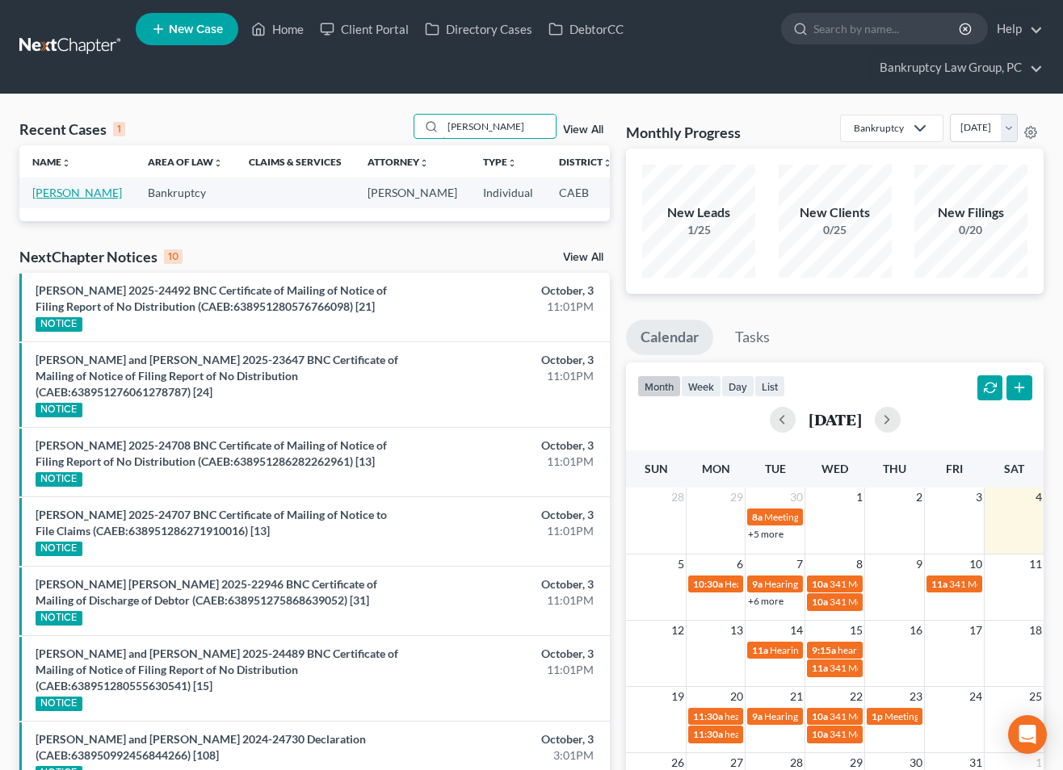
type input "KREBS"
click at [49, 199] on link "Krebs, Theresa" at bounding box center [77, 193] width 90 height 14
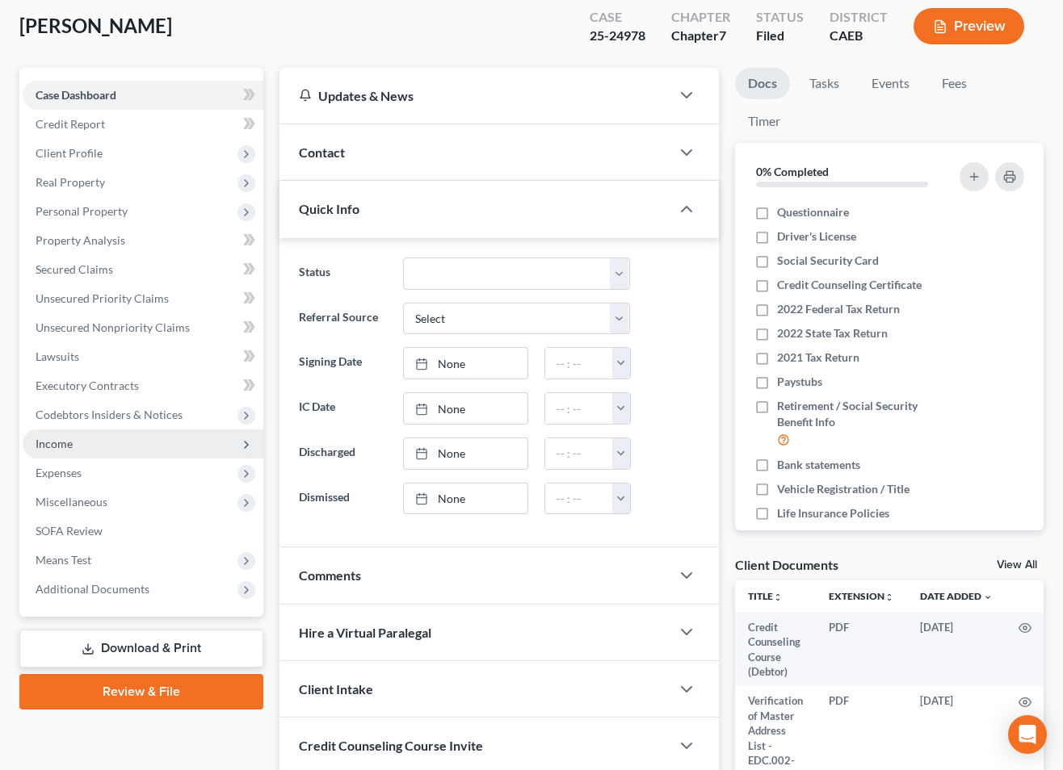
scroll to position [117, 0]
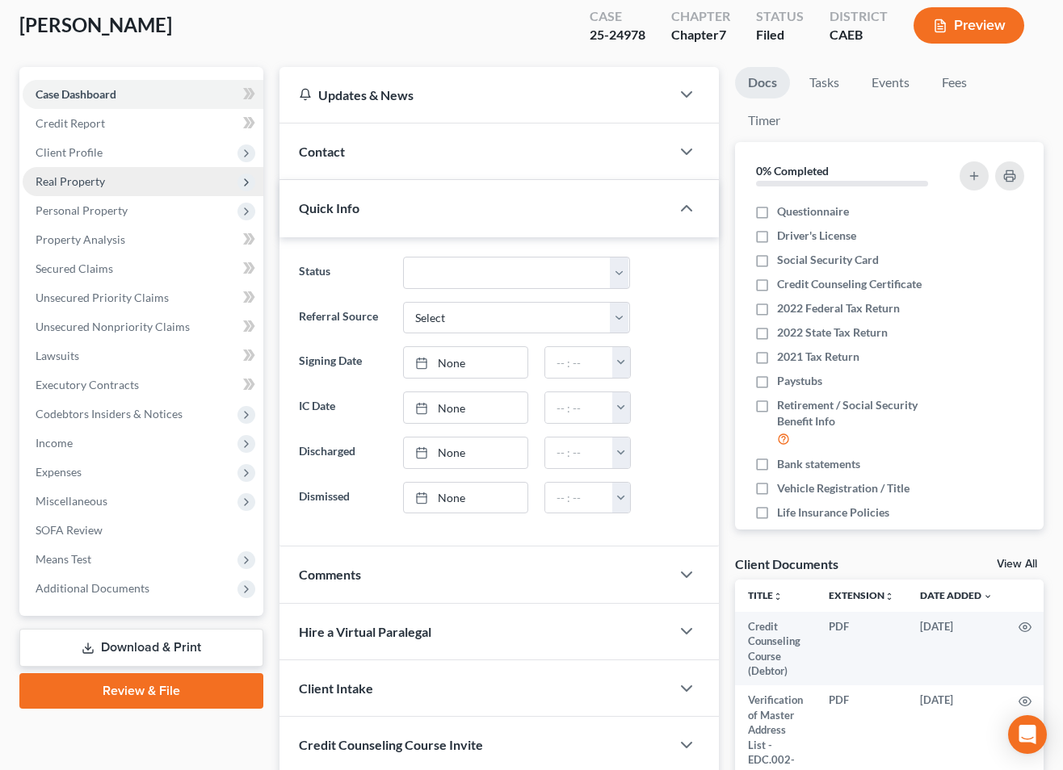
click at [79, 187] on span "Real Property" at bounding box center [143, 181] width 241 height 29
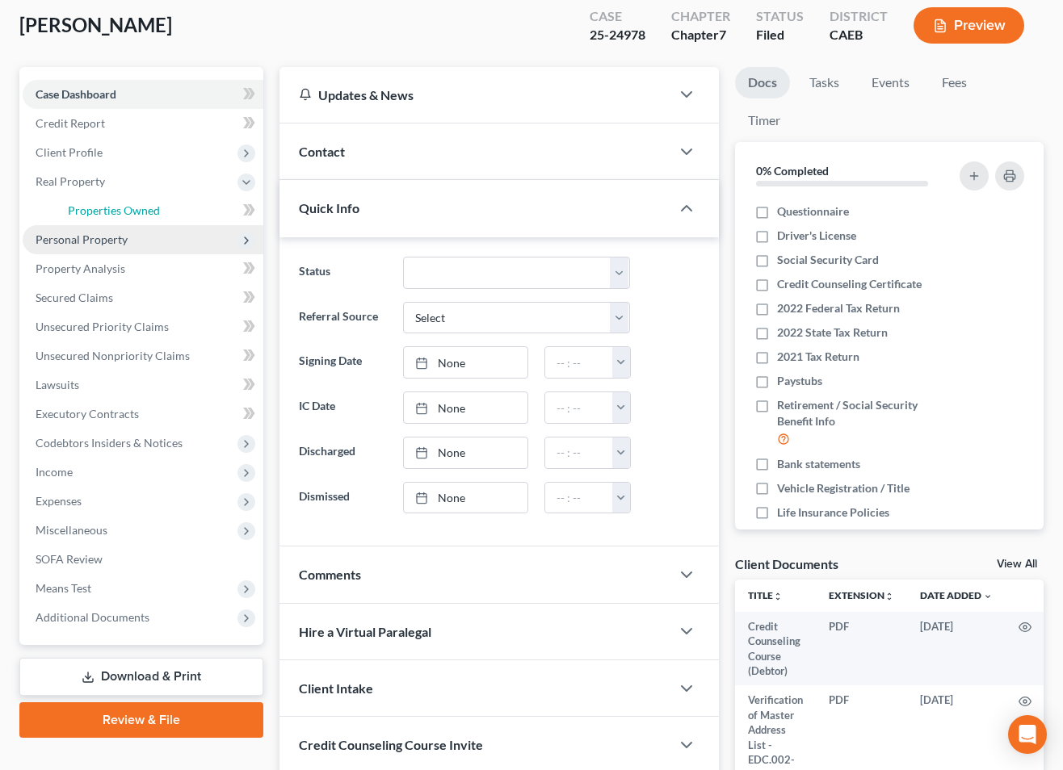
click at [98, 216] on link "Properties Owned" at bounding box center [159, 210] width 208 height 29
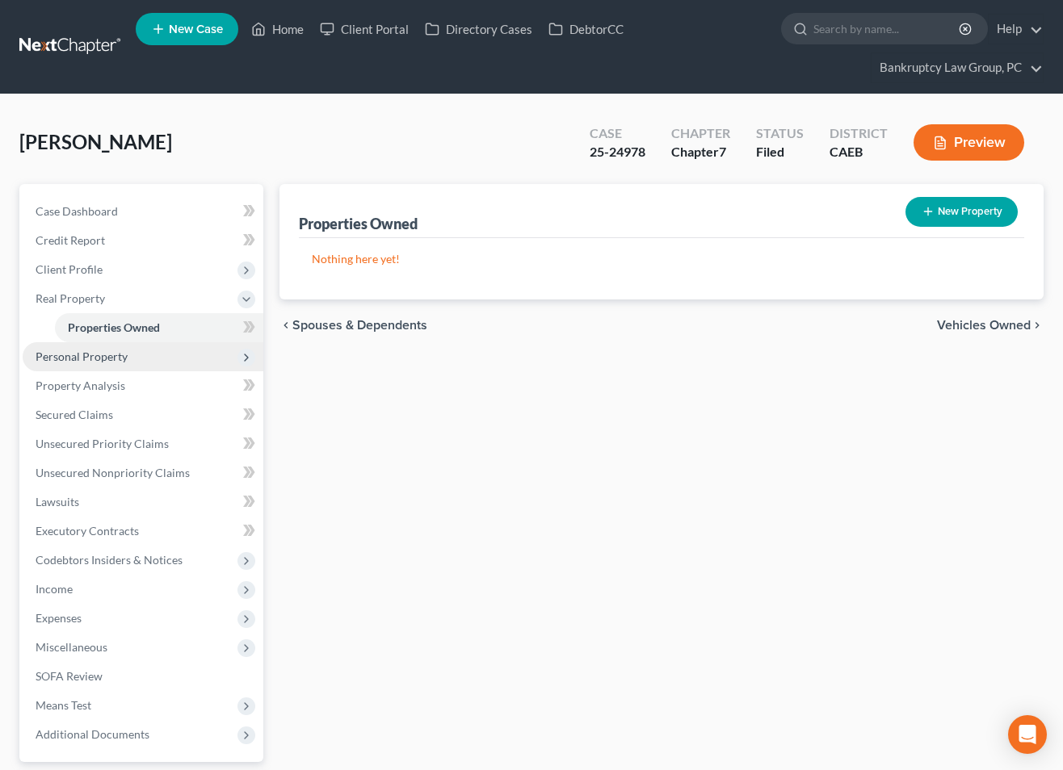
click at [102, 355] on span "Personal Property" at bounding box center [82, 357] width 92 height 14
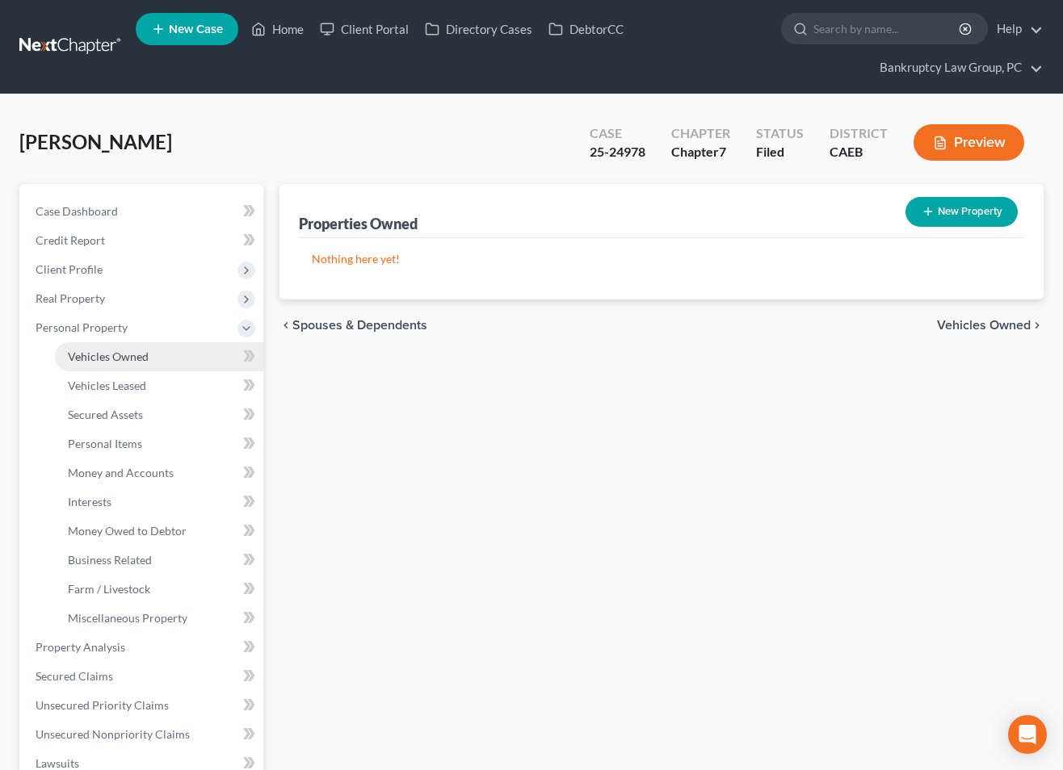
click at [111, 367] on link "Vehicles Owned" at bounding box center [159, 356] width 208 height 29
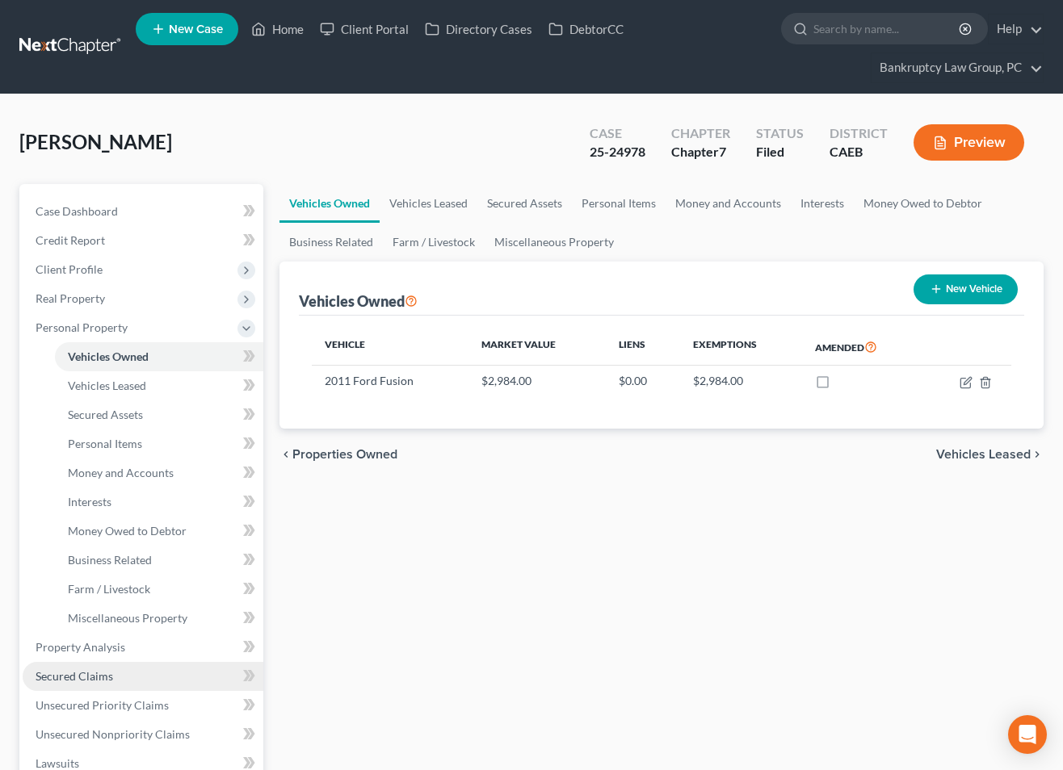
click at [83, 674] on span "Secured Claims" at bounding box center [75, 677] width 78 height 14
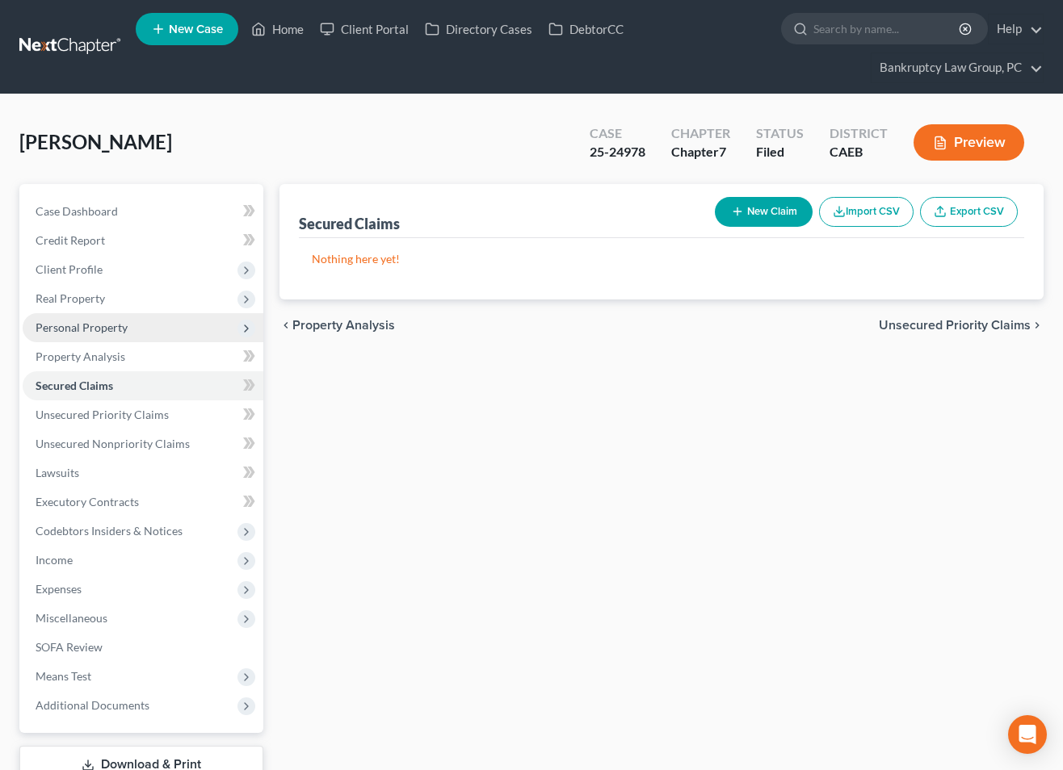
drag, startPoint x: 65, startPoint y: 327, endPoint x: 83, endPoint y: 349, distance: 28.6
click at [65, 328] on span "Personal Property" at bounding box center [82, 328] width 92 height 14
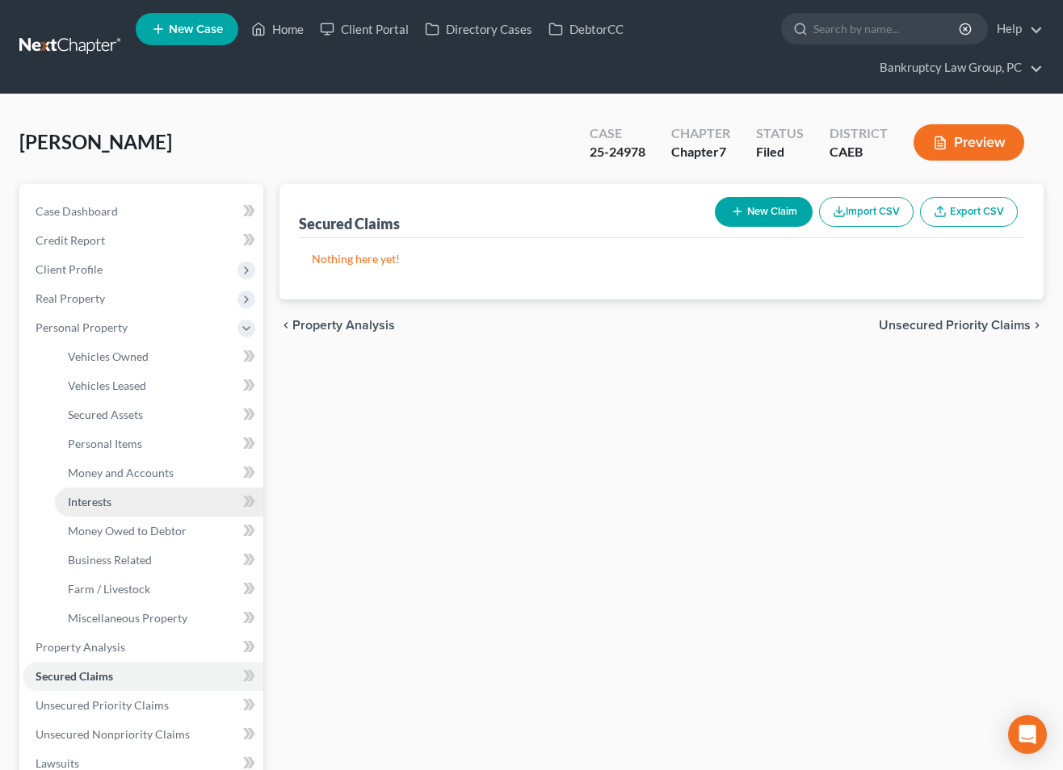
click at [115, 503] on link "Interests" at bounding box center [159, 502] width 208 height 29
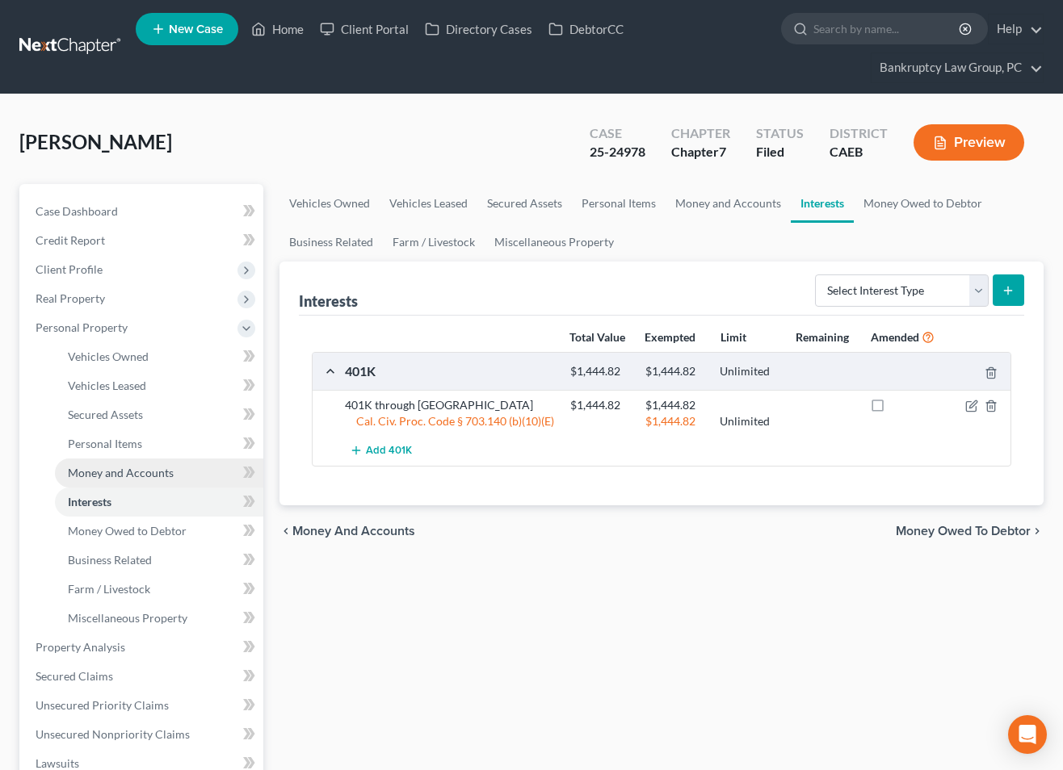
click at [103, 471] on span "Money and Accounts" at bounding box center [121, 473] width 106 height 14
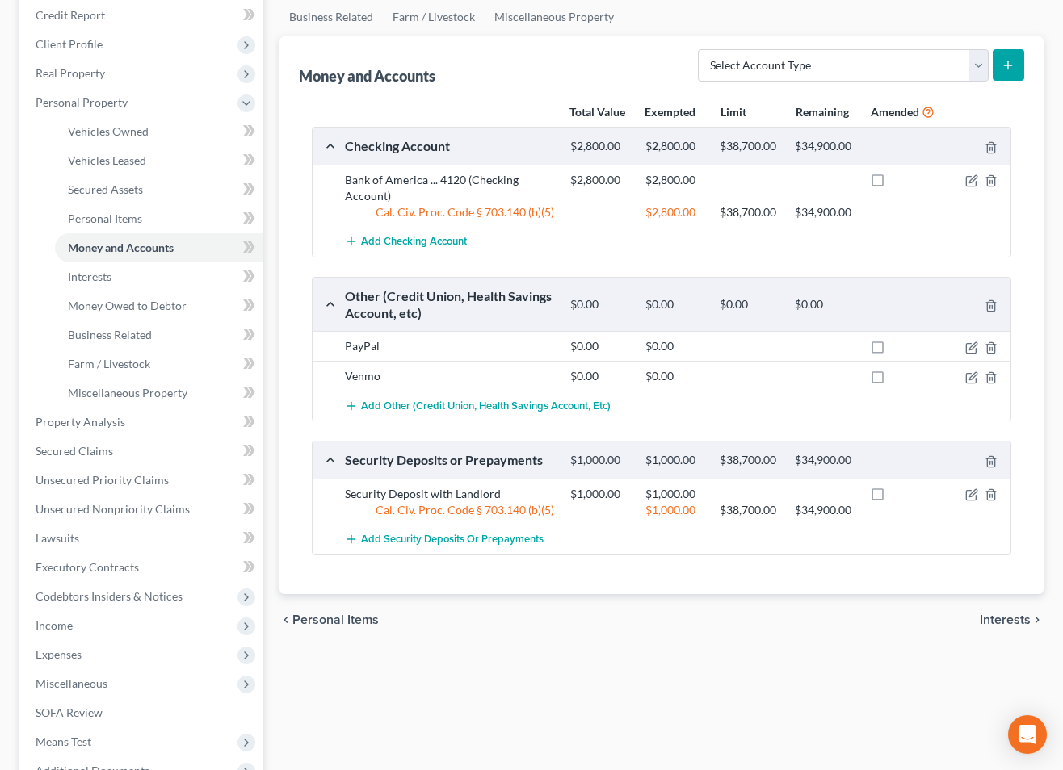
scroll to position [224, 0]
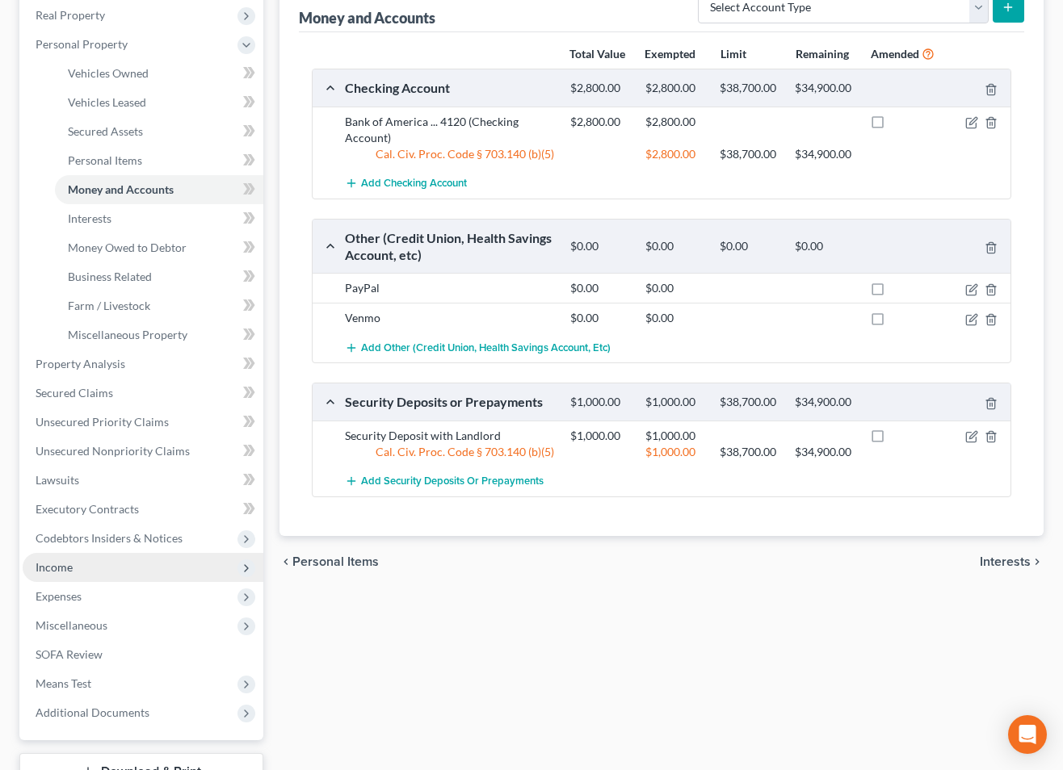
click at [52, 567] on span "Income" at bounding box center [54, 567] width 37 height 14
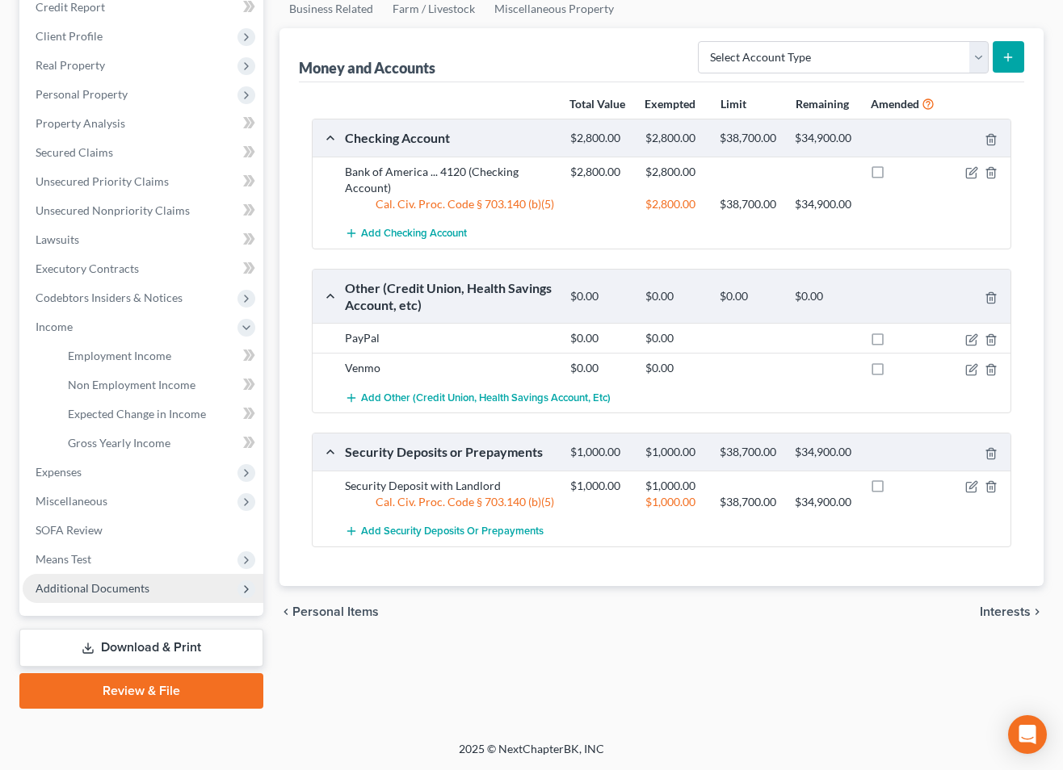
scroll to position [232, 0]
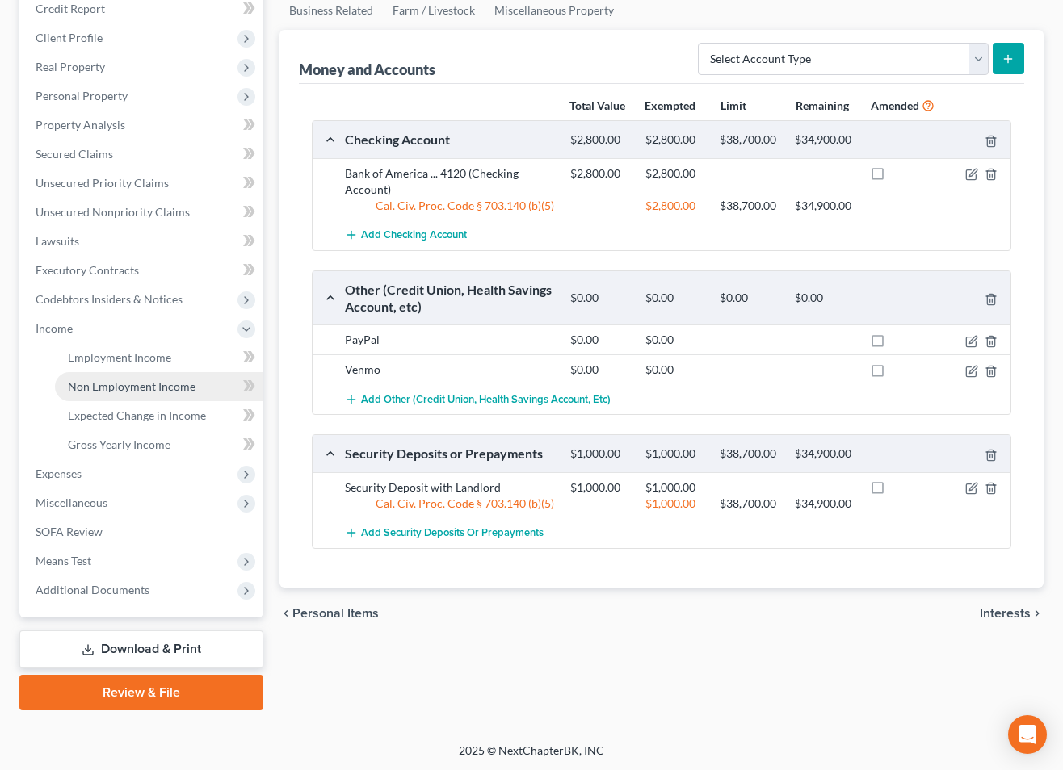
click at [115, 385] on span "Non Employment Income" at bounding box center [132, 387] width 128 height 14
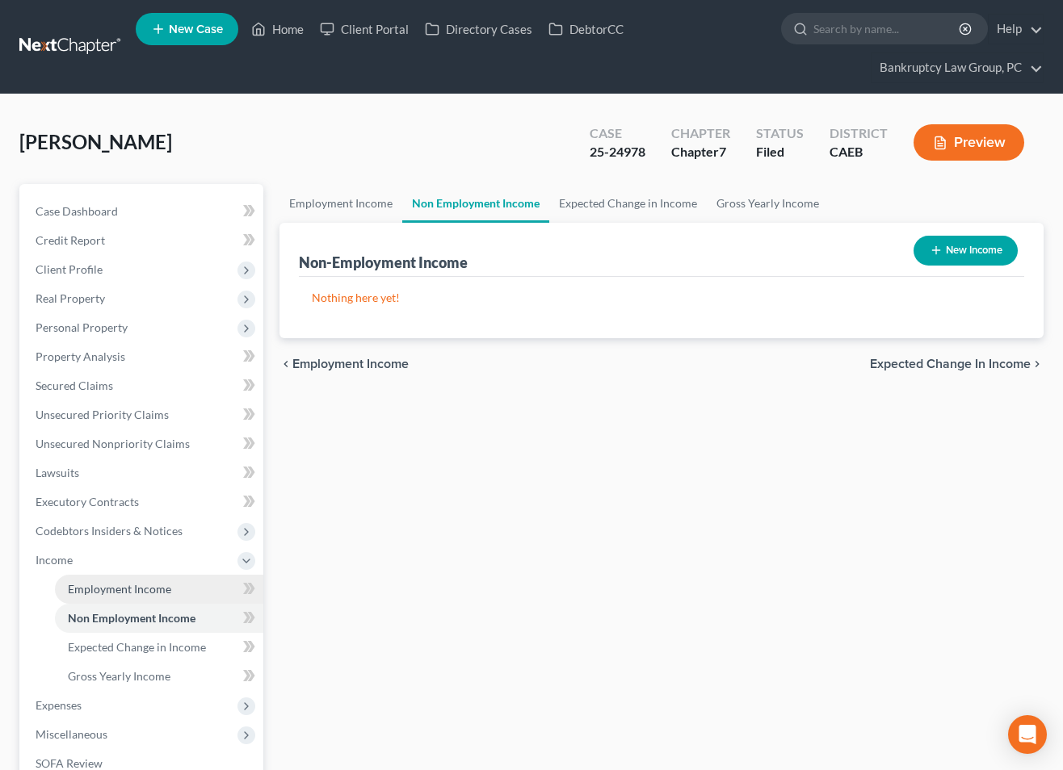
click at [119, 594] on link "Employment Income" at bounding box center [159, 589] width 208 height 29
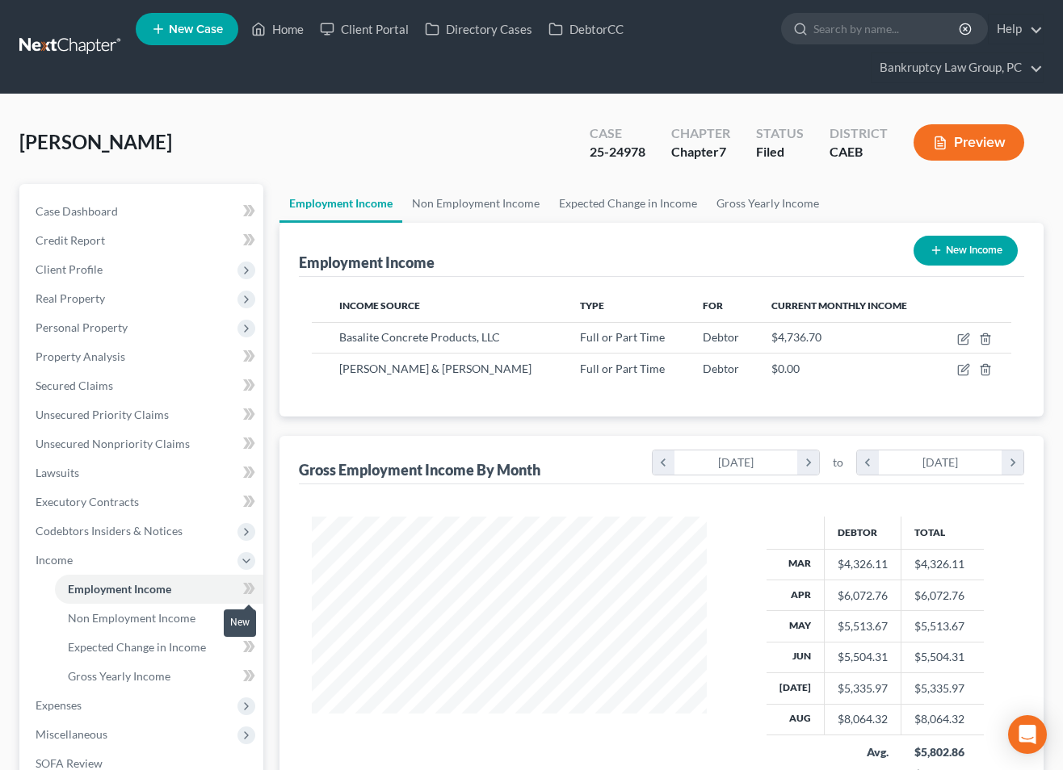
scroll to position [289, 426]
click at [961, 368] on icon "button" at bounding box center [963, 369] width 13 height 13
select select "0"
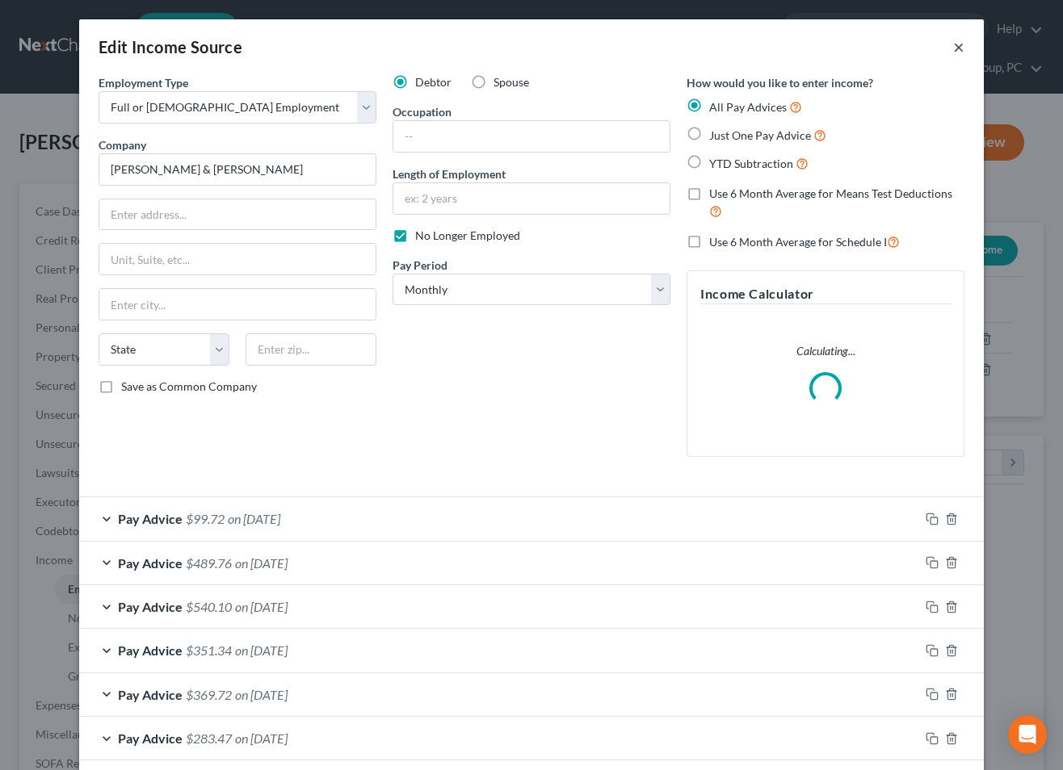
drag, startPoint x: 954, startPoint y: 47, endPoint x: 1025, endPoint y: 119, distance: 101.1
click at [955, 48] on button "×" at bounding box center [958, 46] width 11 height 19
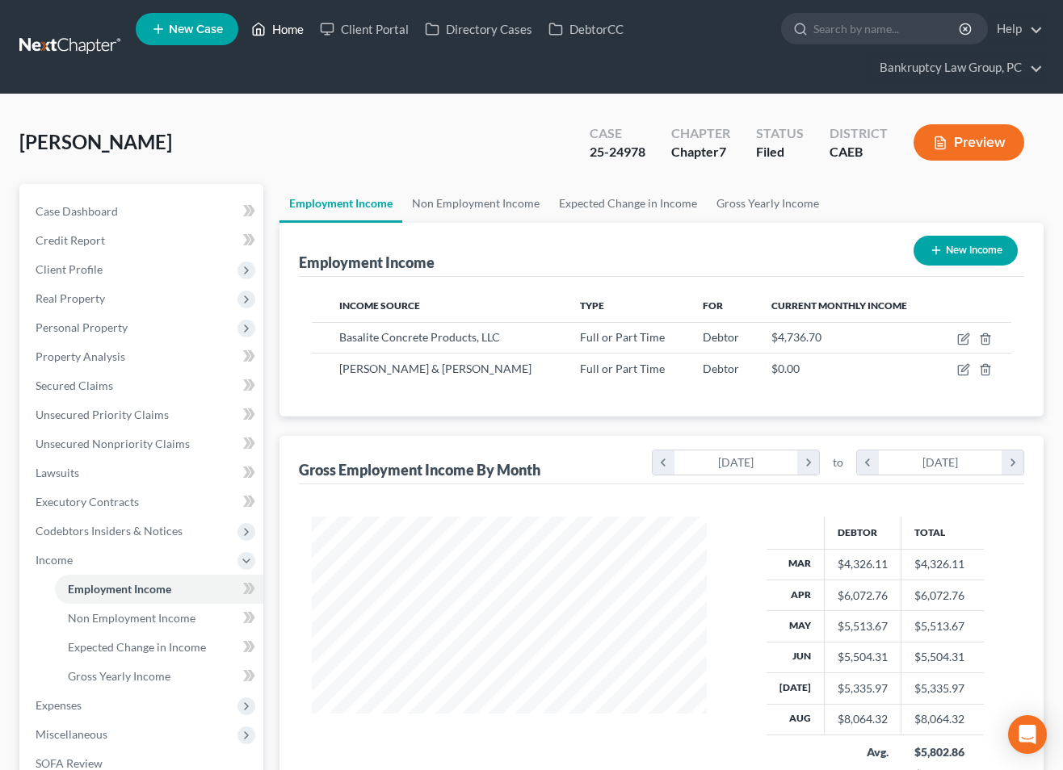
click at [285, 27] on link "Home" at bounding box center [277, 29] width 69 height 29
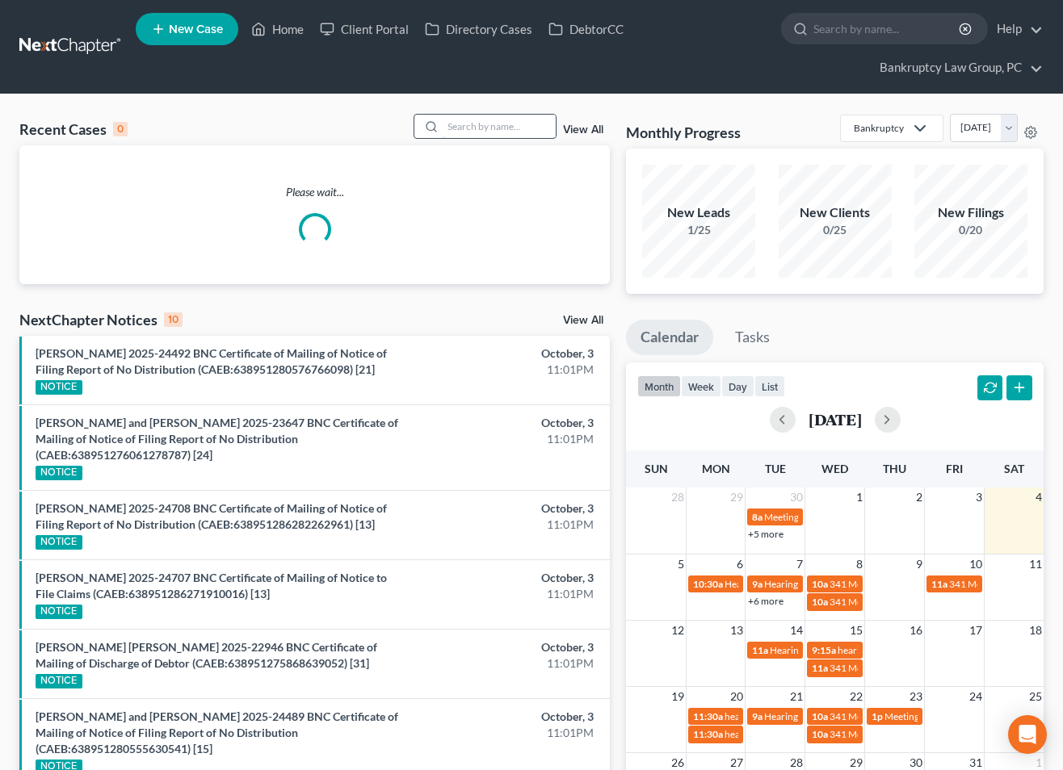
click at [533, 124] on input "search" at bounding box center [499, 126] width 113 height 23
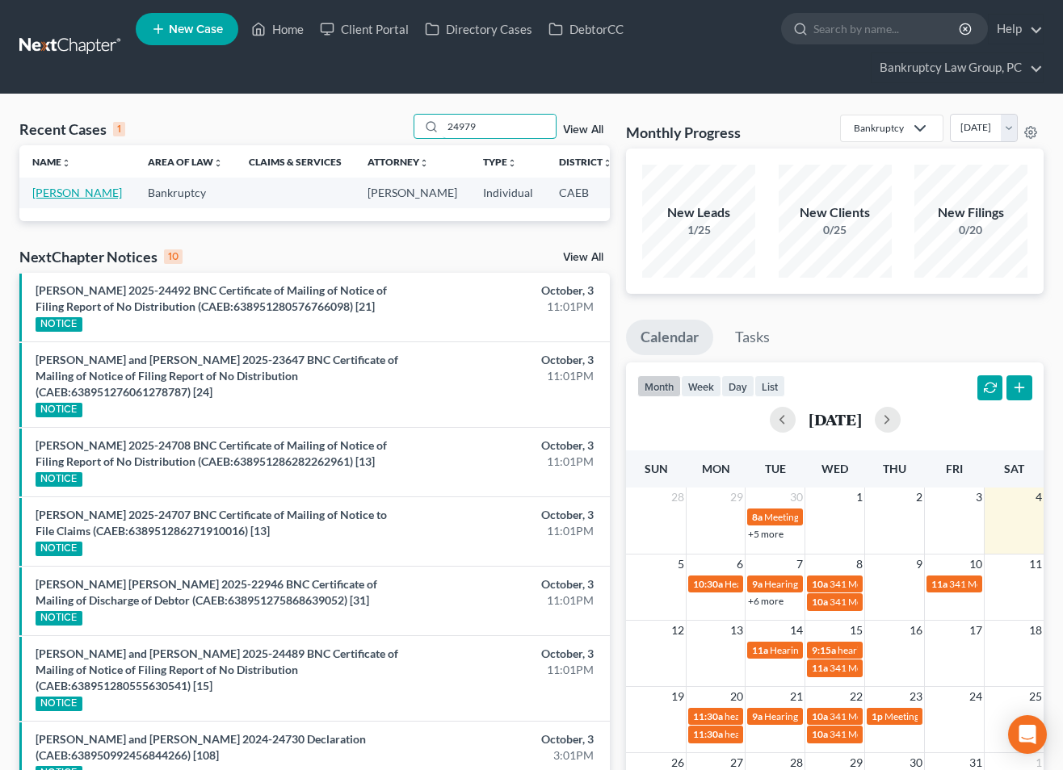
type input "24979"
click at [43, 199] on link "Lopez, Jimi" at bounding box center [77, 193] width 90 height 14
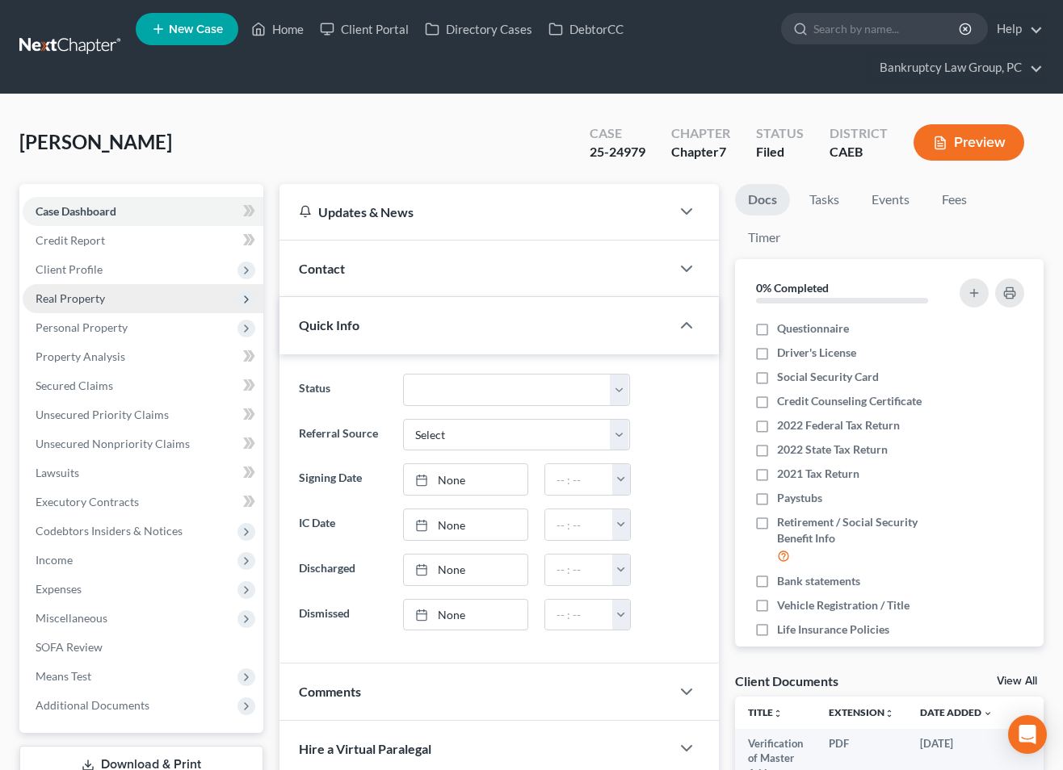
click at [62, 295] on span "Real Property" at bounding box center [70, 299] width 69 height 14
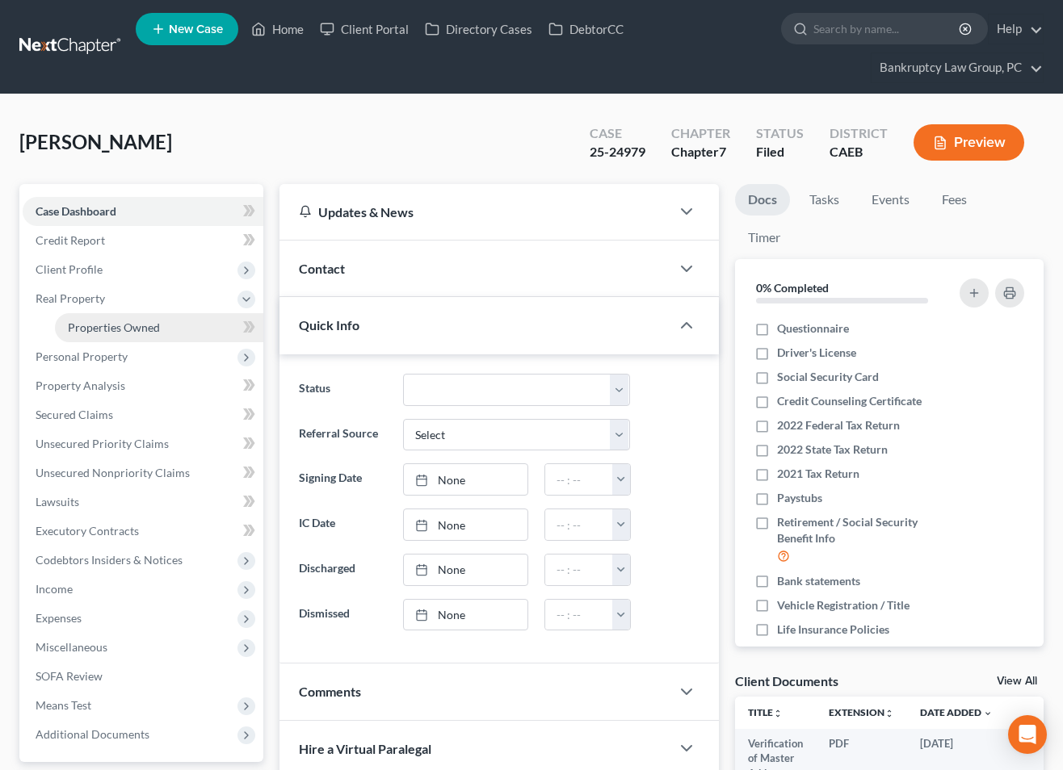
drag, startPoint x: 73, startPoint y: 319, endPoint x: 72, endPoint y: 345, distance: 25.9
click at [73, 320] on link "Properties Owned" at bounding box center [159, 327] width 208 height 29
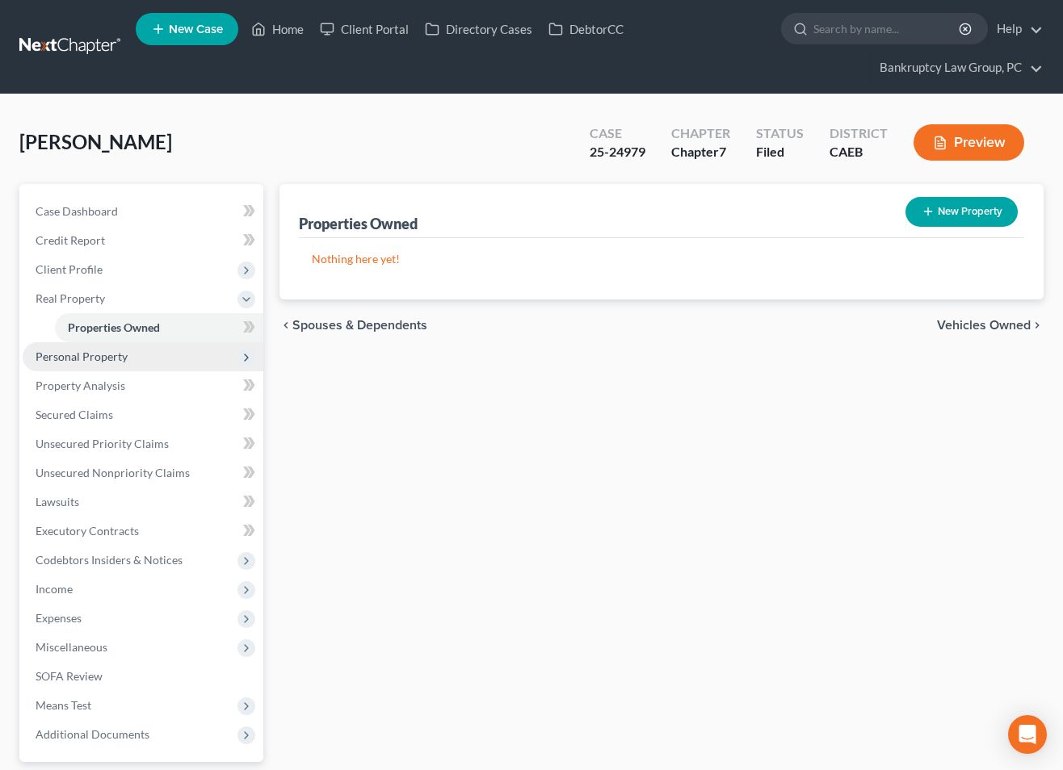
click at [71, 355] on span "Personal Property" at bounding box center [82, 357] width 92 height 14
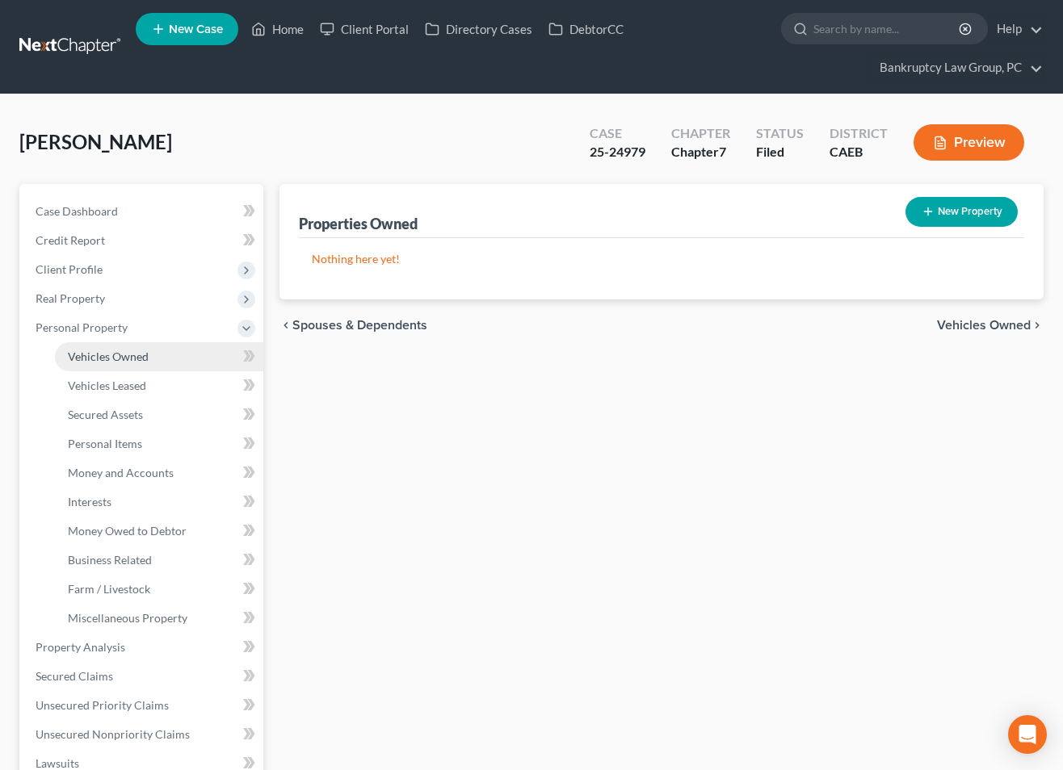
click at [96, 364] on link "Vehicles Owned" at bounding box center [159, 356] width 208 height 29
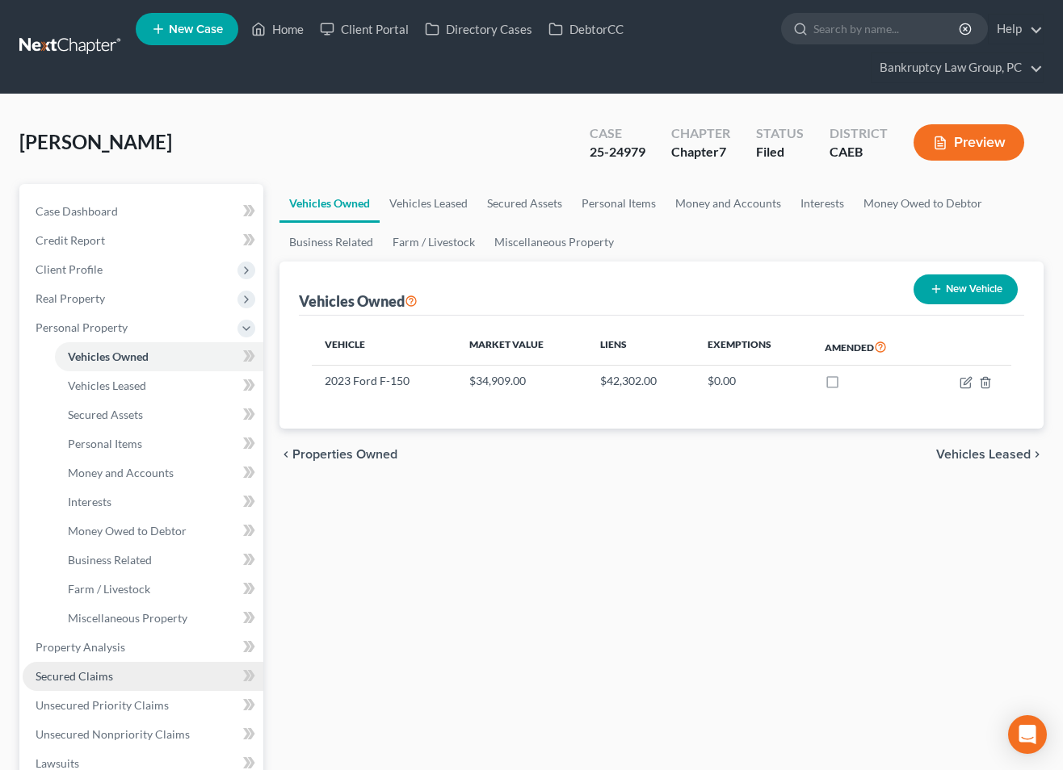
click at [107, 670] on span "Secured Claims" at bounding box center [75, 677] width 78 height 14
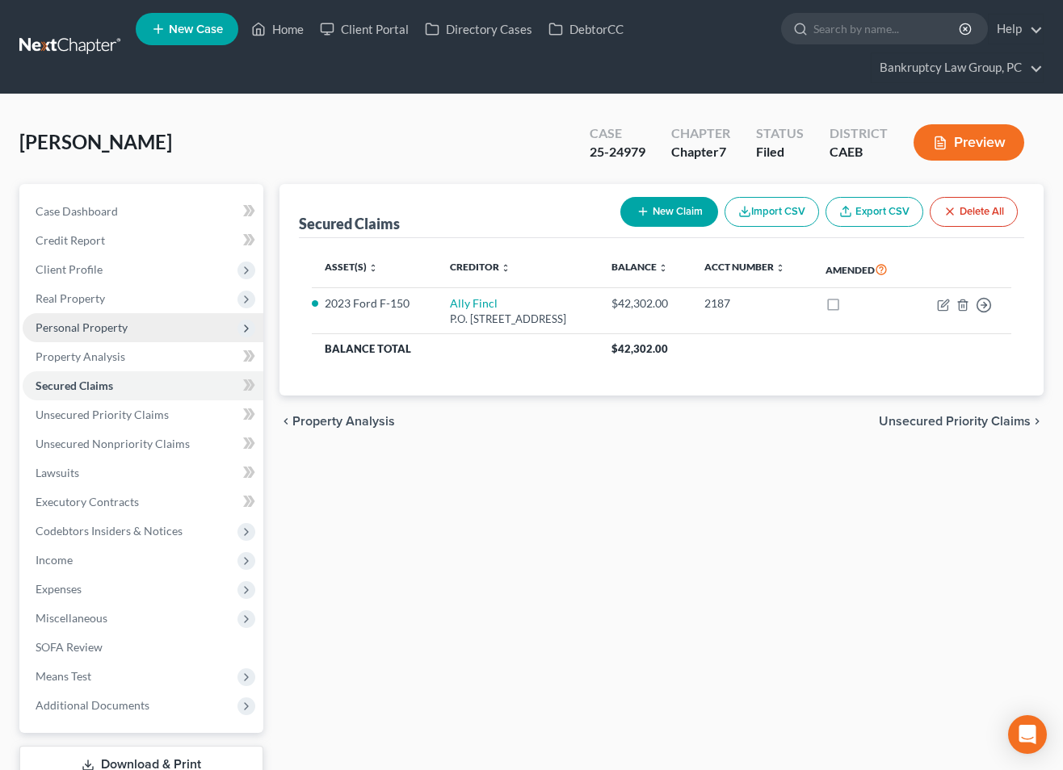
click at [79, 329] on span "Personal Property" at bounding box center [82, 328] width 92 height 14
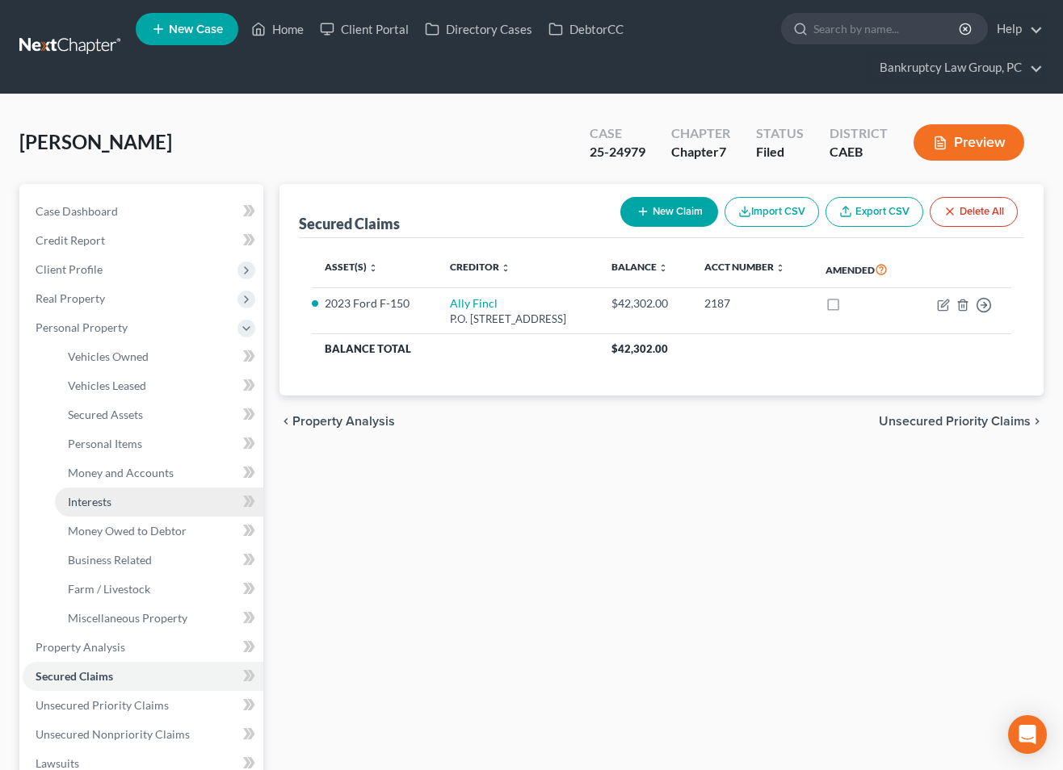
click at [101, 502] on span "Interests" at bounding box center [90, 502] width 44 height 14
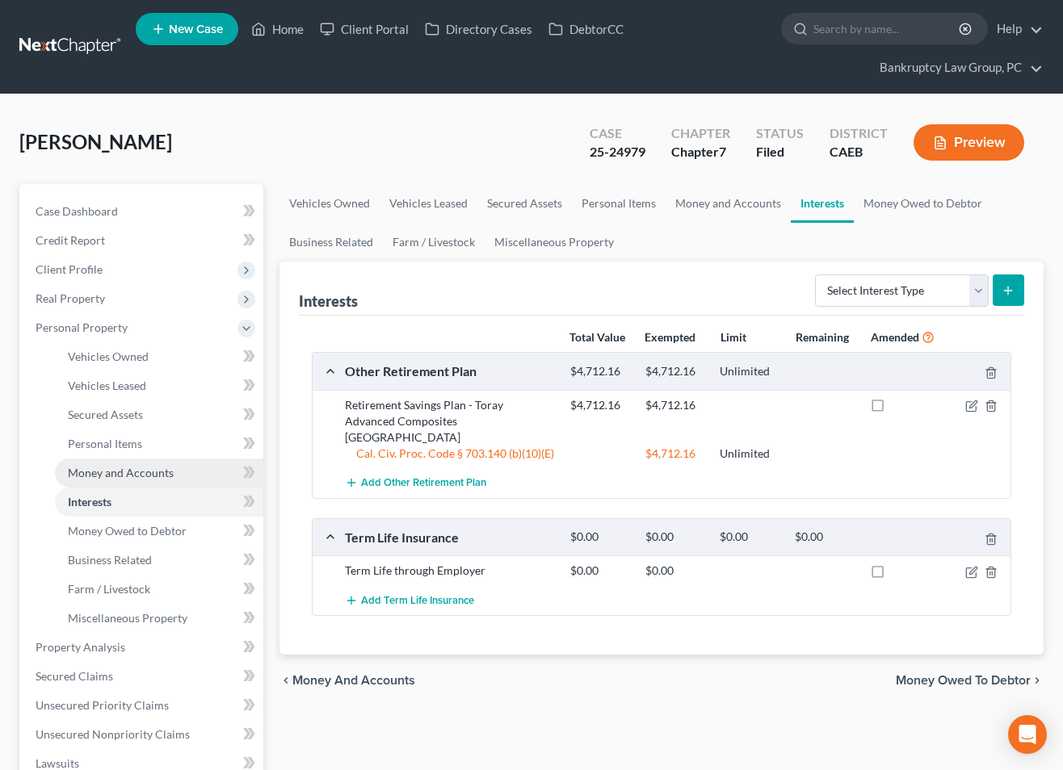
click at [108, 470] on span "Money and Accounts" at bounding box center [121, 473] width 106 height 14
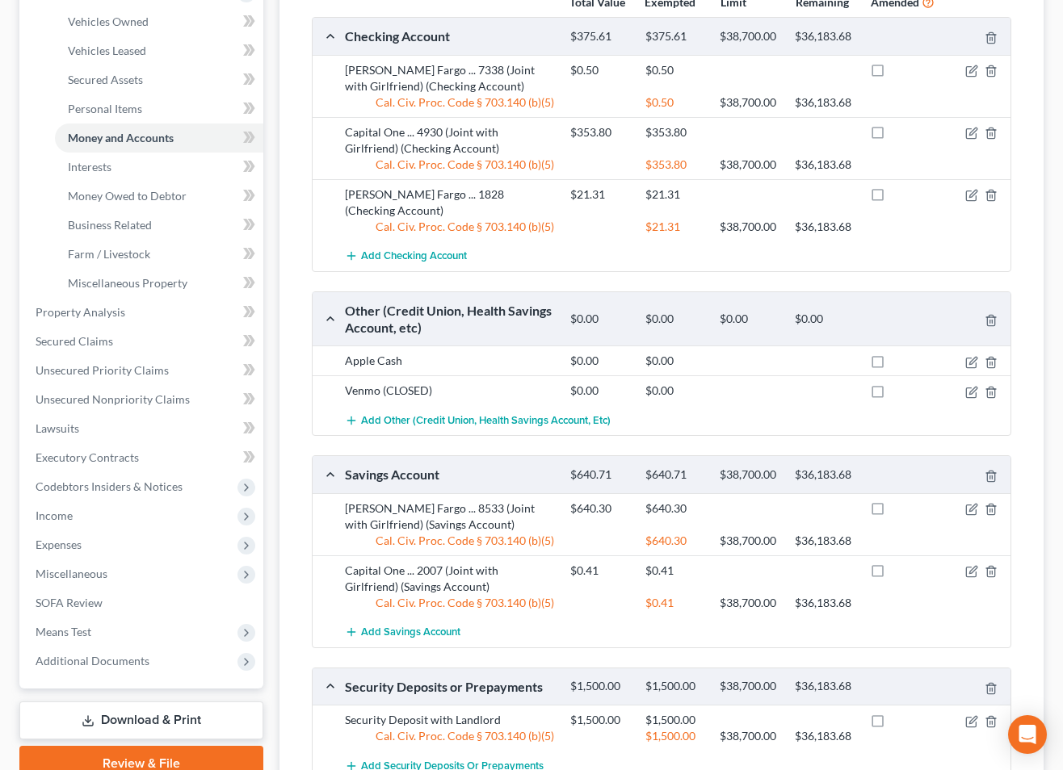
scroll to position [338, 0]
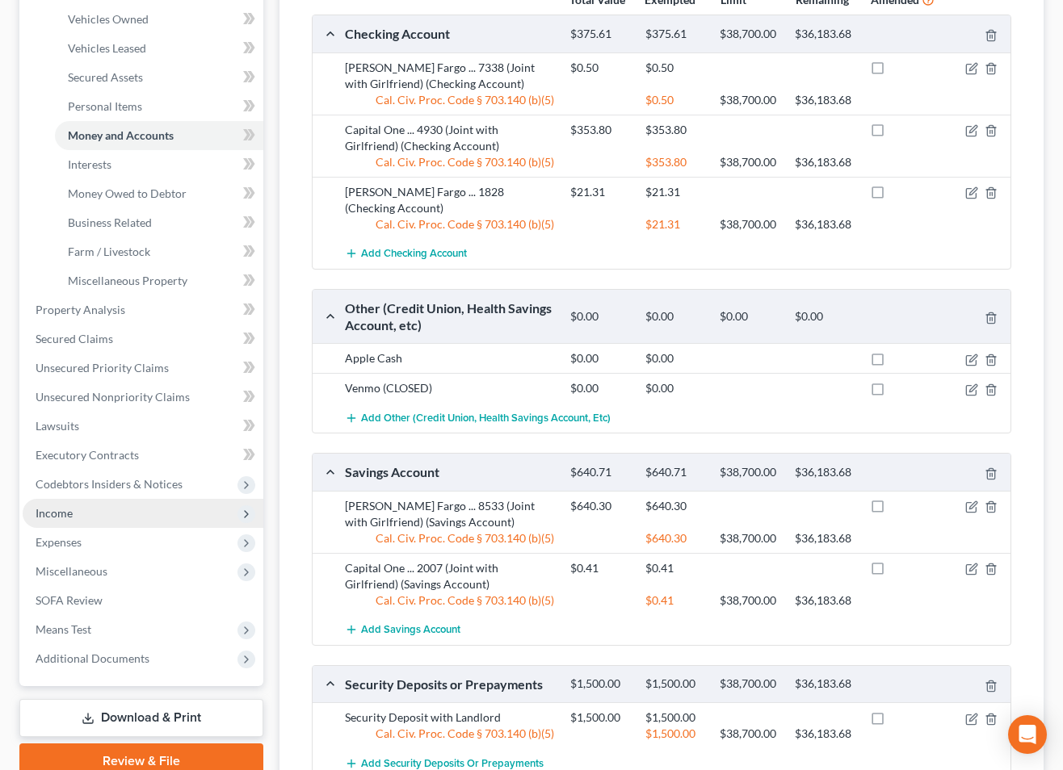
click at [61, 512] on span "Income" at bounding box center [54, 513] width 37 height 14
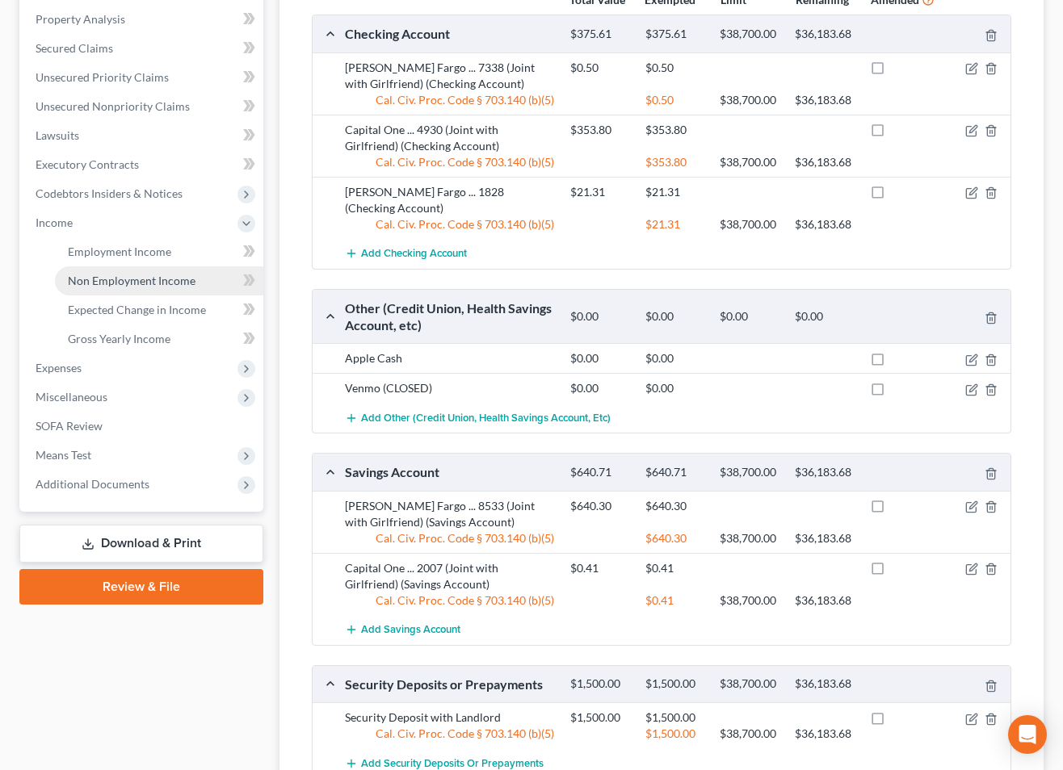
click at [145, 283] on span "Non Employment Income" at bounding box center [132, 281] width 128 height 14
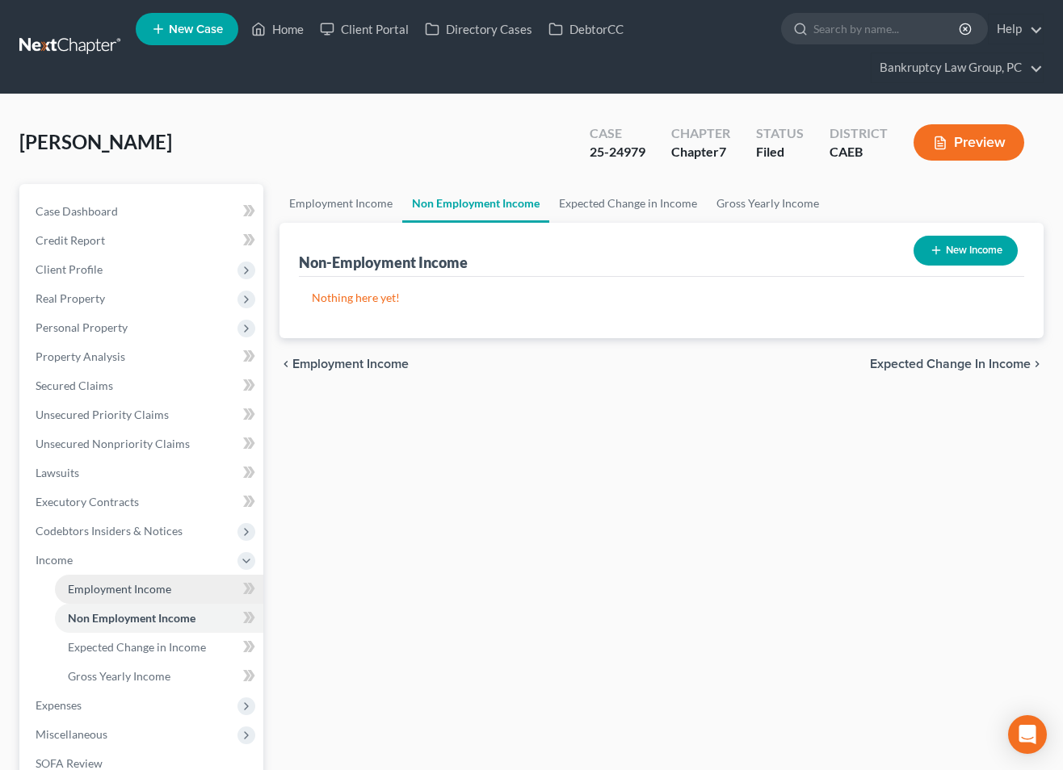
click at [125, 592] on span "Employment Income" at bounding box center [119, 589] width 103 height 14
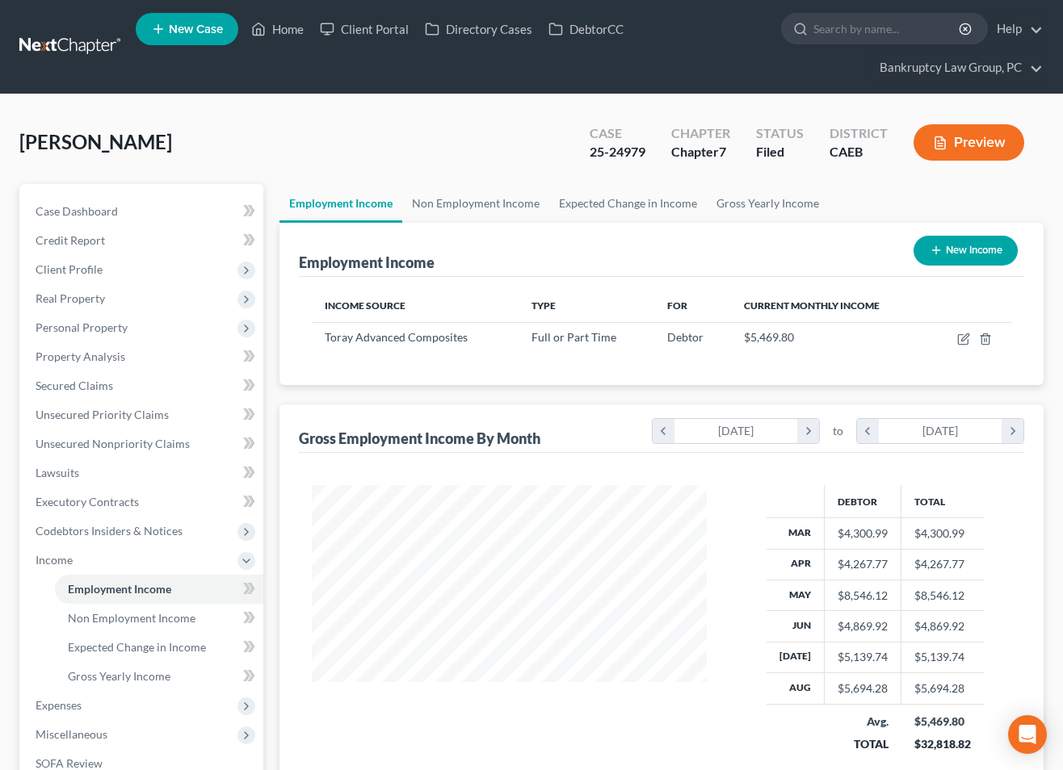
scroll to position [289, 426]
